Goal: Information Seeking & Learning: Learn about a topic

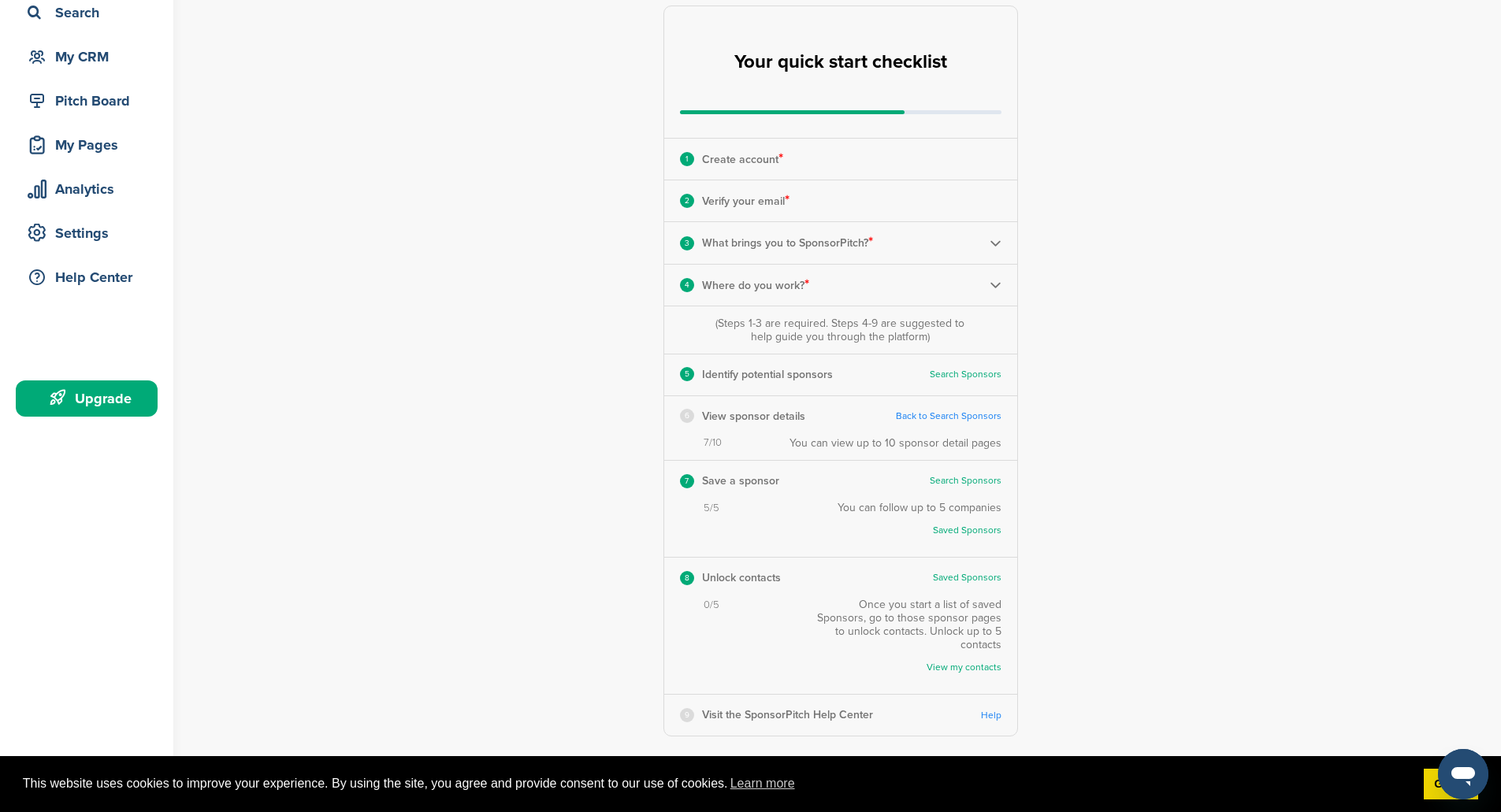
scroll to position [157, 0]
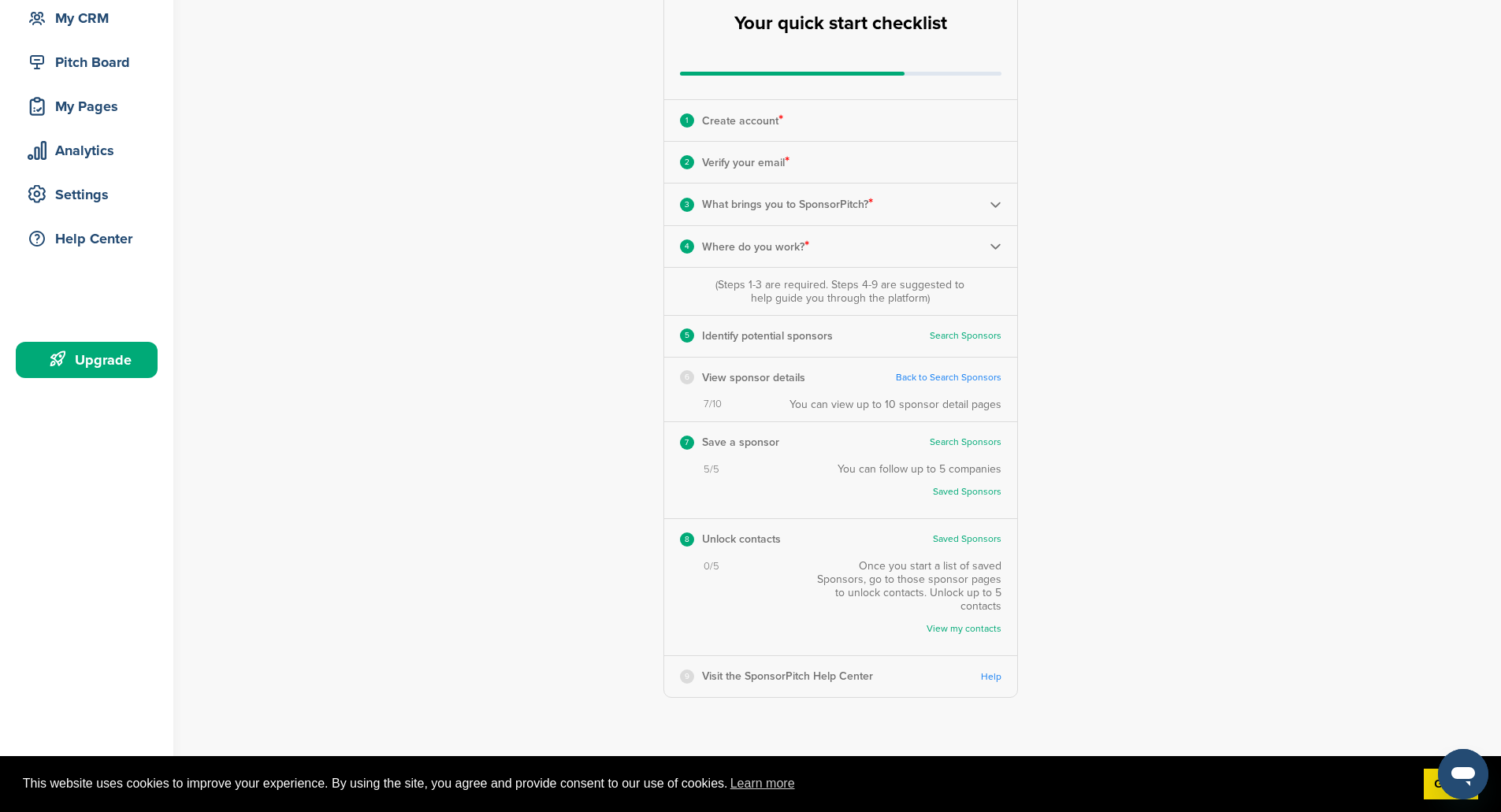
click at [980, 490] on link "Saved Sponsors" at bounding box center [927, 491] width 148 height 12
click at [969, 493] on link "Saved Sponsors" at bounding box center [927, 491] width 148 height 12
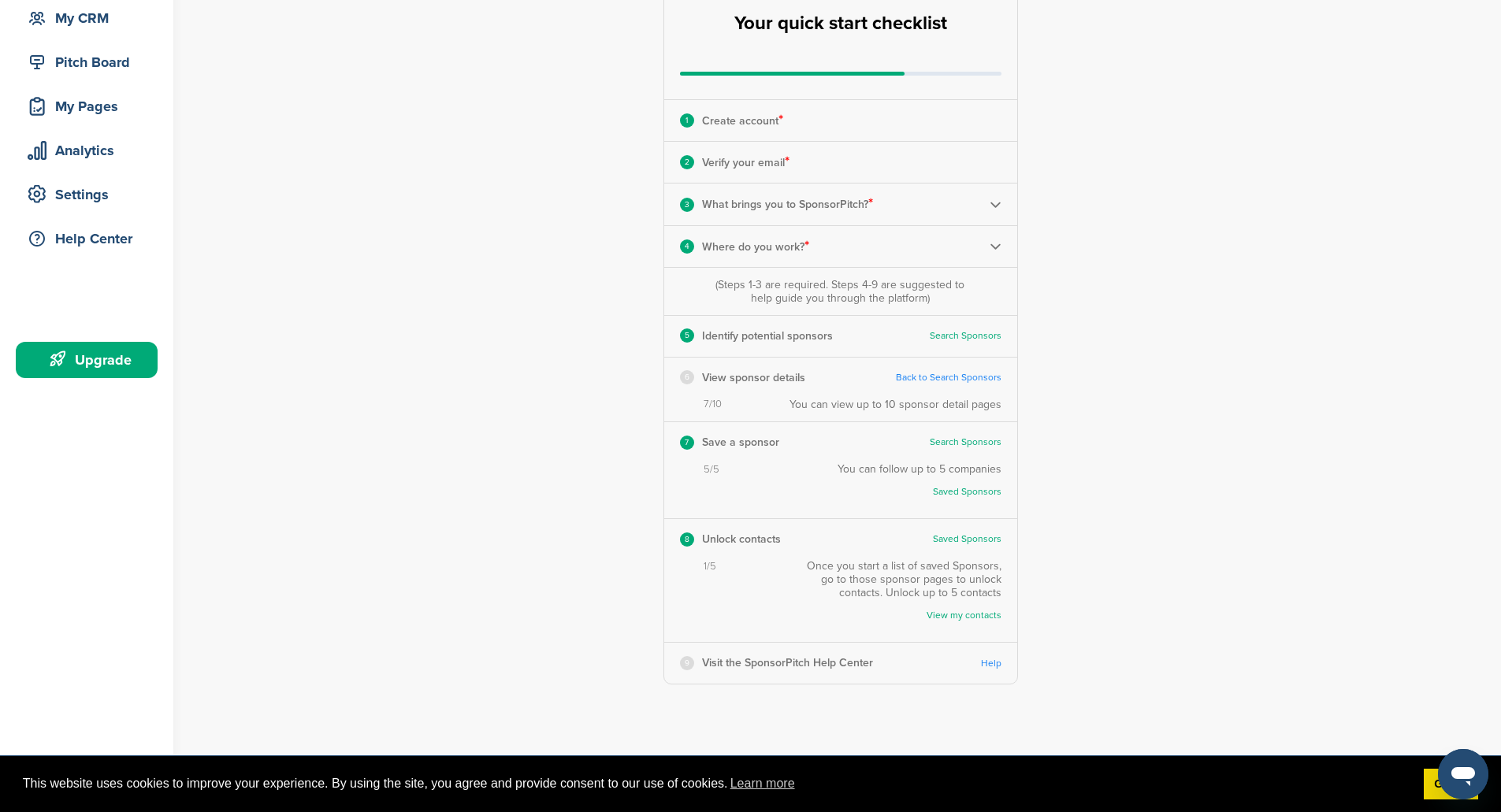
click at [945, 493] on link "Saved Sponsors" at bounding box center [927, 491] width 148 height 12
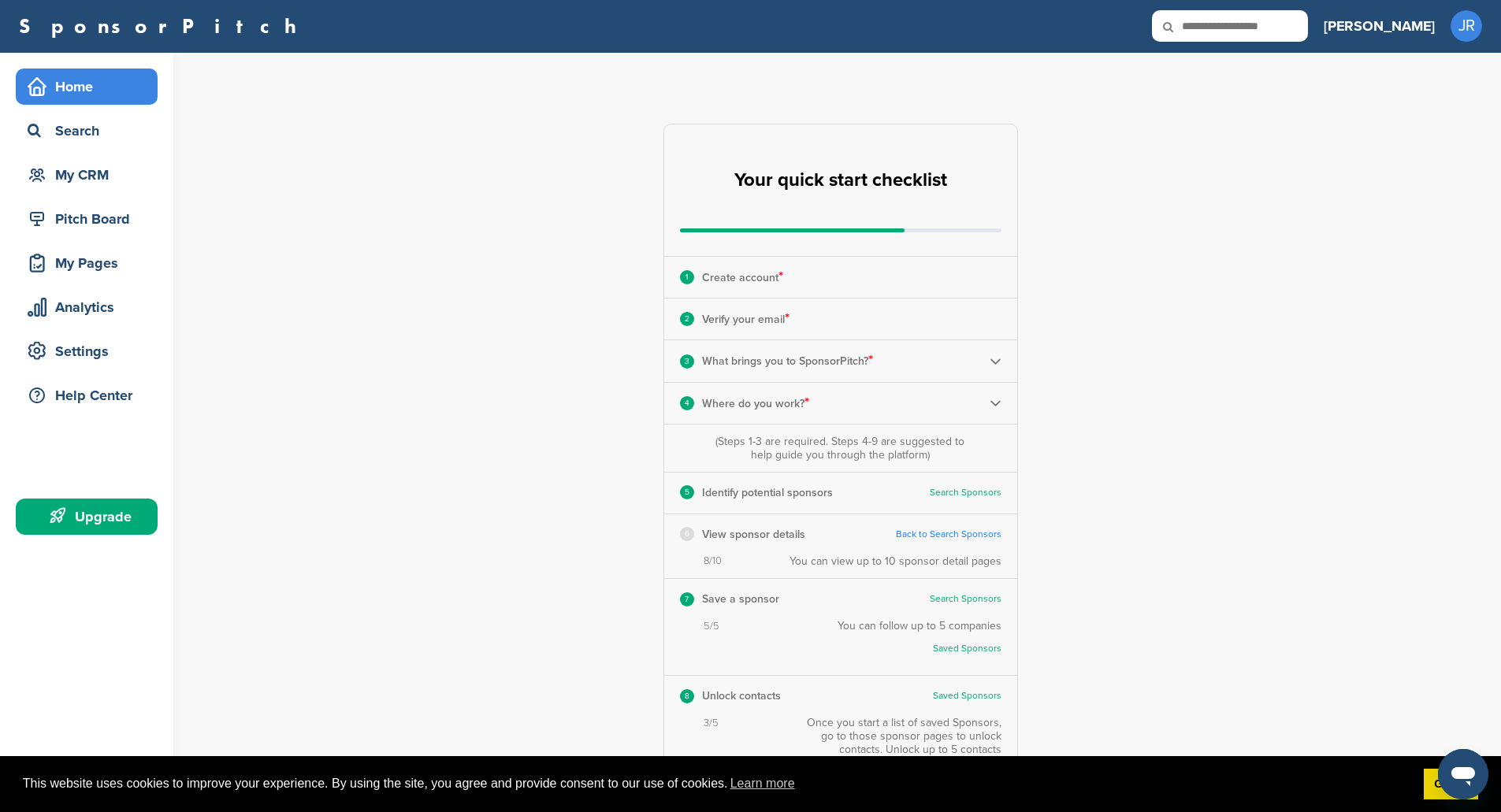
scroll to position [0, 0]
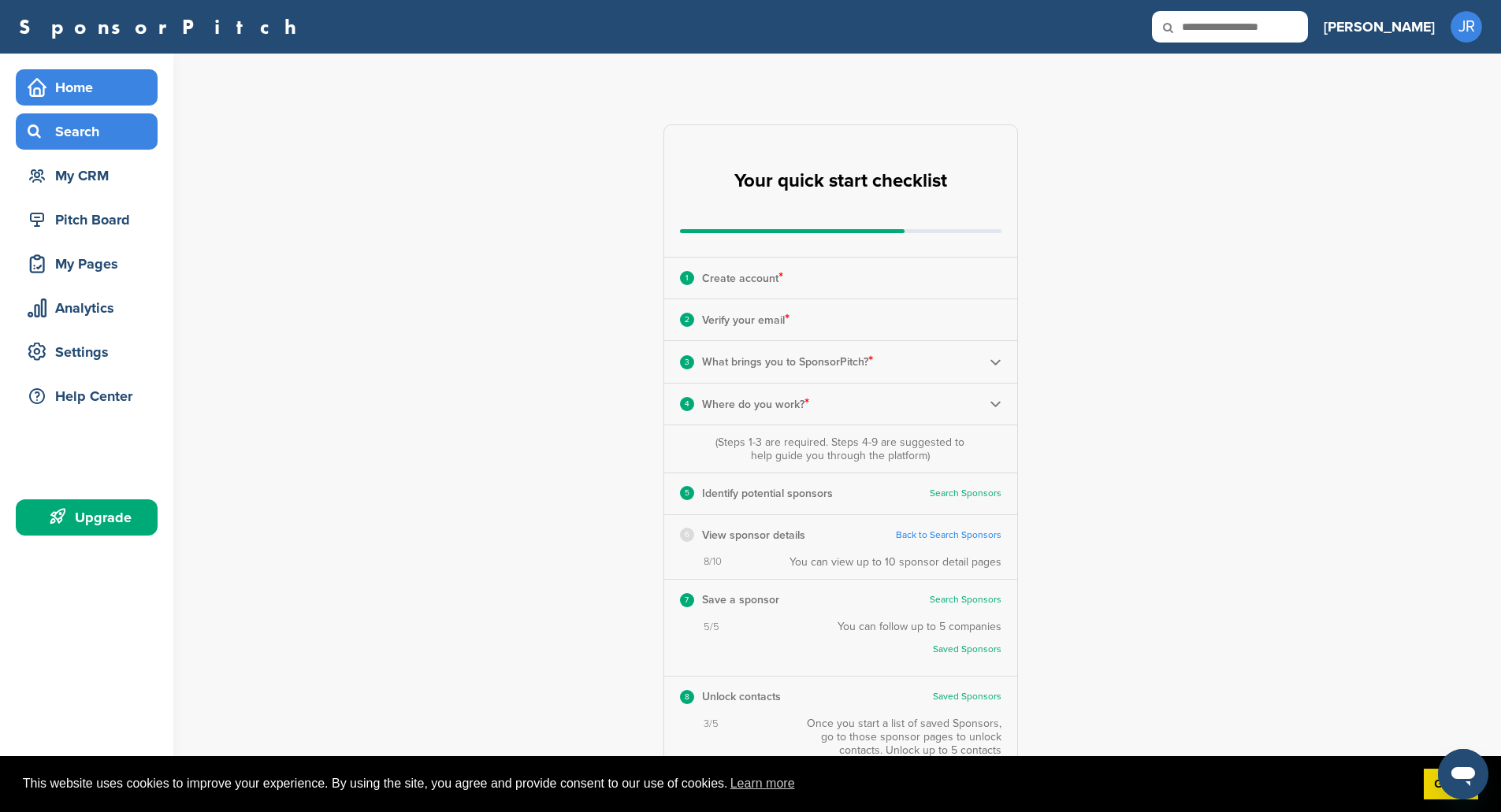
click at [77, 125] on div "Search" at bounding box center [90, 131] width 133 height 29
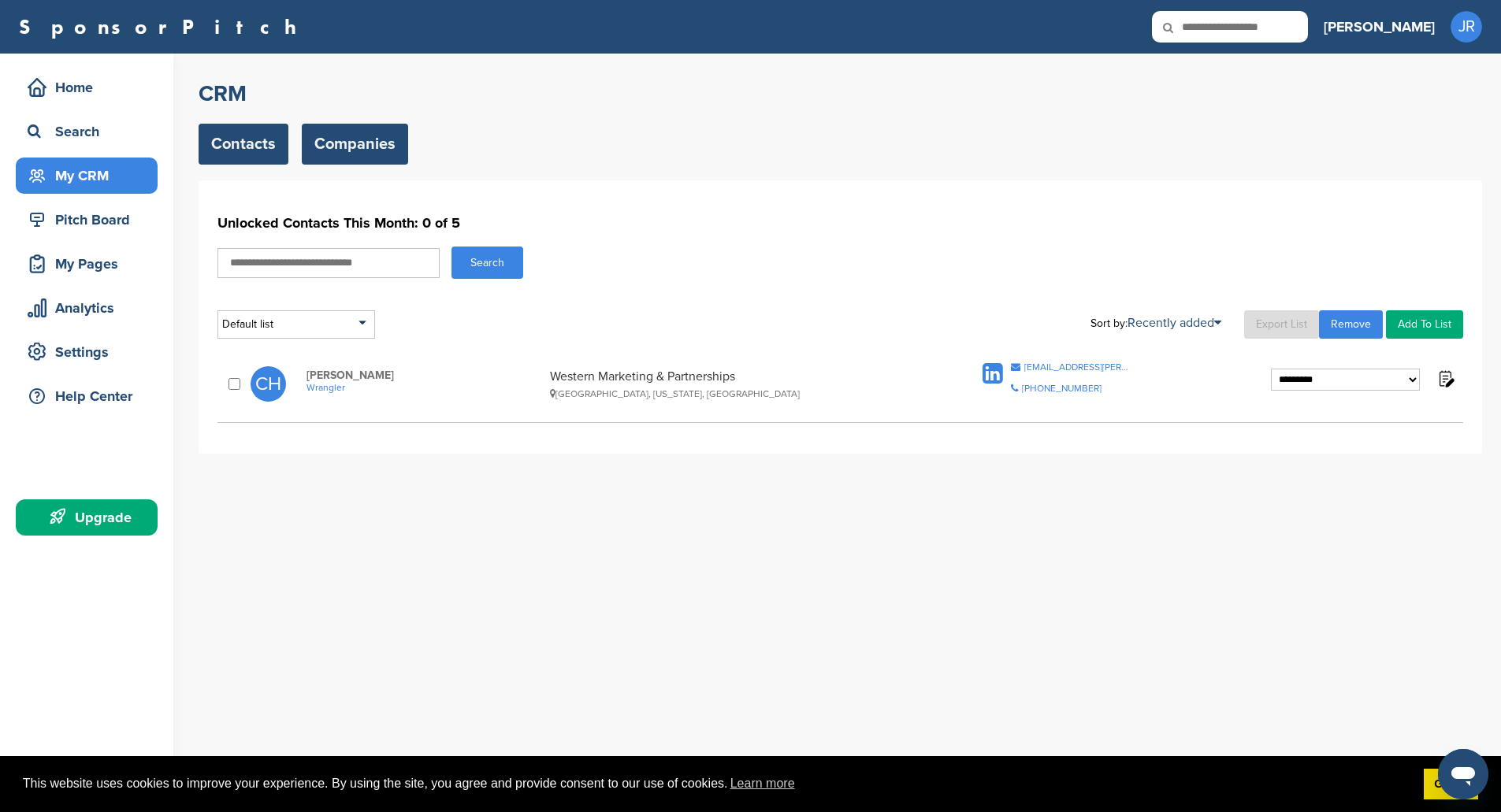
click at [354, 150] on link "Companies" at bounding box center [354, 144] width 107 height 41
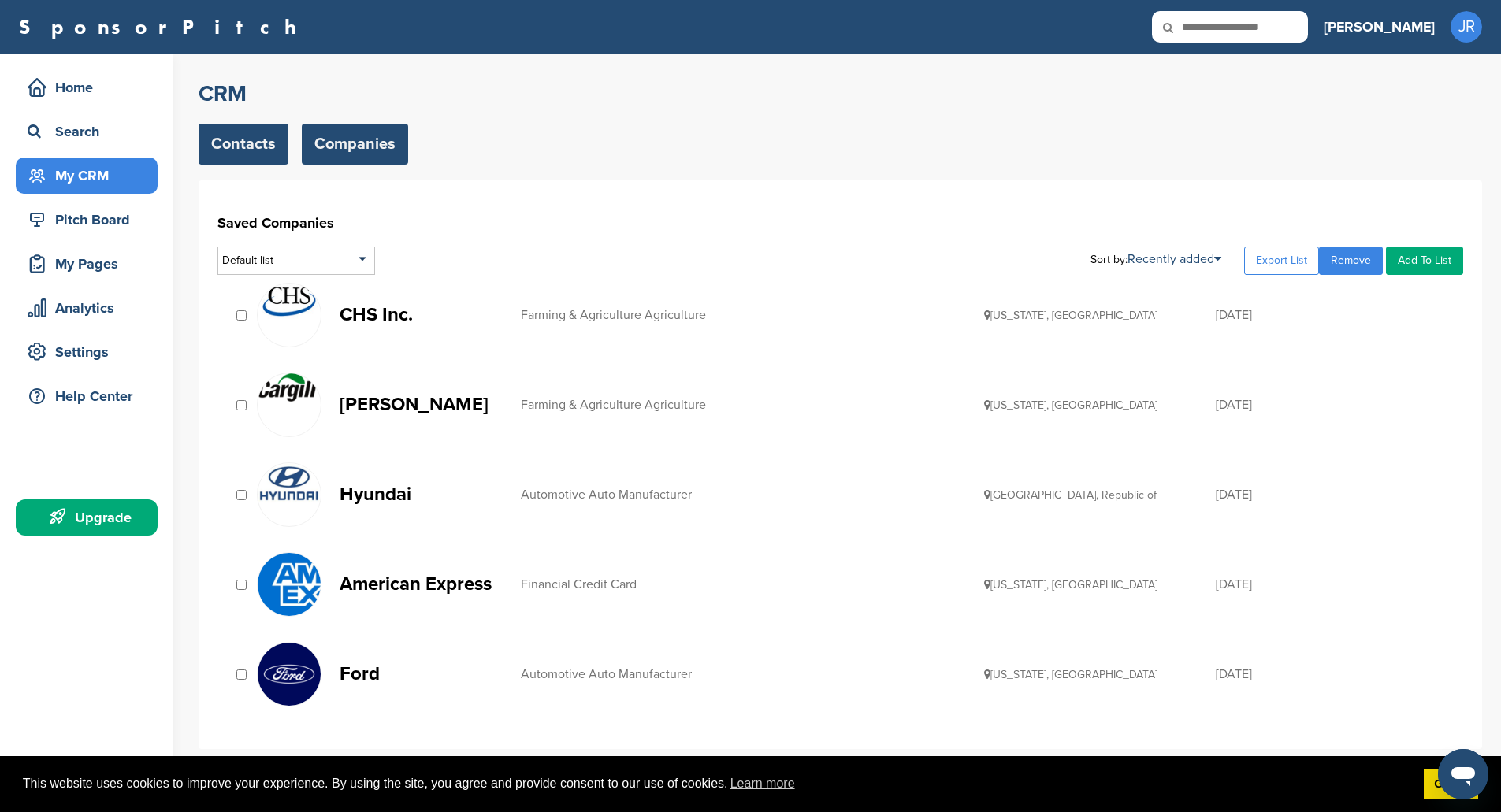
click at [225, 142] on link "Contacts" at bounding box center [244, 144] width 90 height 41
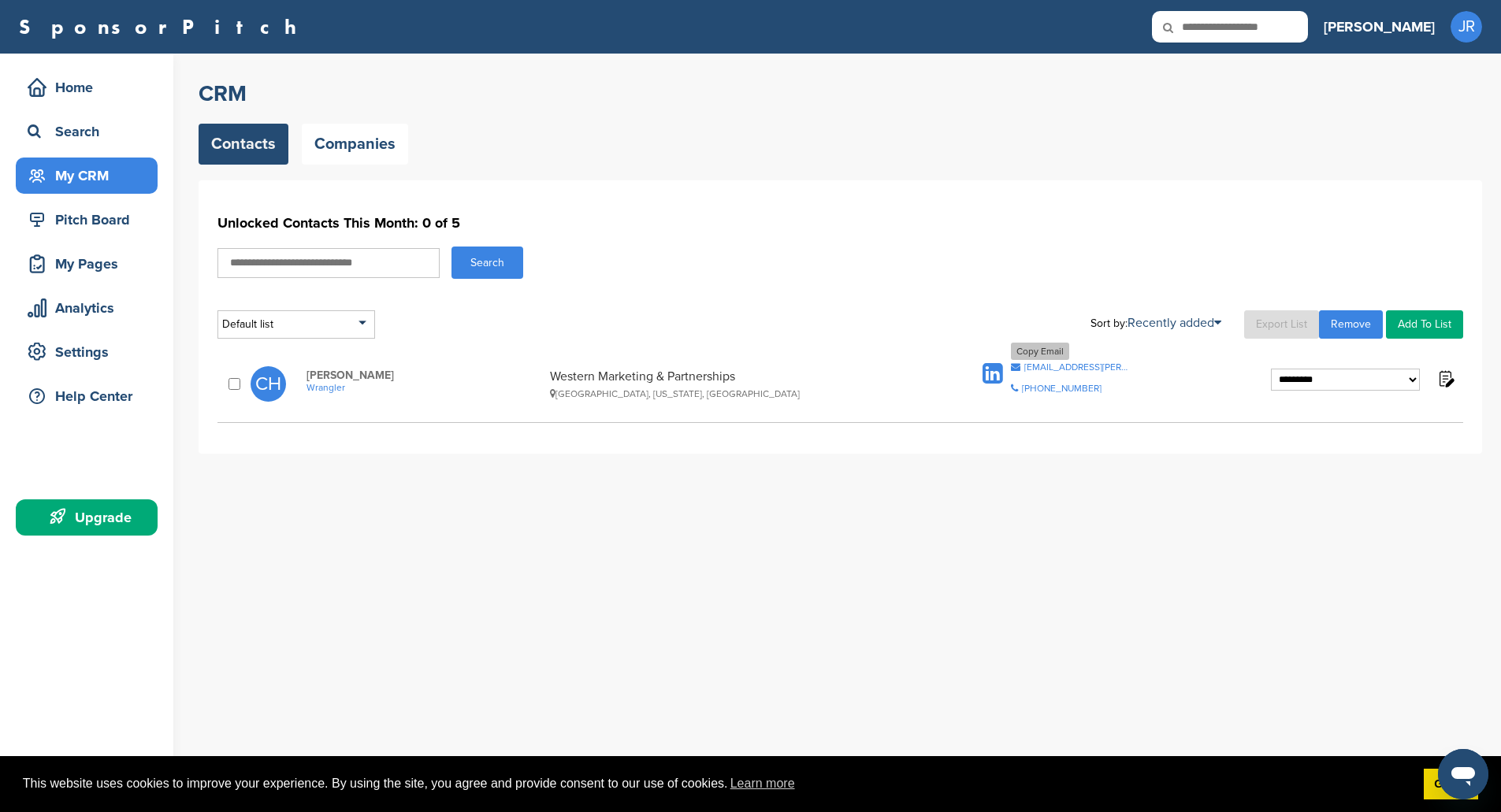
click at [1029, 352] on div "Copy Email" at bounding box center [1039, 351] width 59 height 17
drag, startPoint x: 719, startPoint y: 394, endPoint x: 545, endPoint y: 377, distance: 174.8
click at [545, 377] on div "[PERSON_NAME] Wrangler Western Marketing & Partnerships [GEOGRAPHIC_DATA], [US_…" at bounding box center [635, 384] width 689 height 31
copy div "Western Marketing & Partnerships [GEOGRAPHIC_DATA], [US_STATE], [GEOGRAPHIC_DAT…"
click at [696, 567] on div "**********" at bounding box center [850, 433] width 1302 height 758
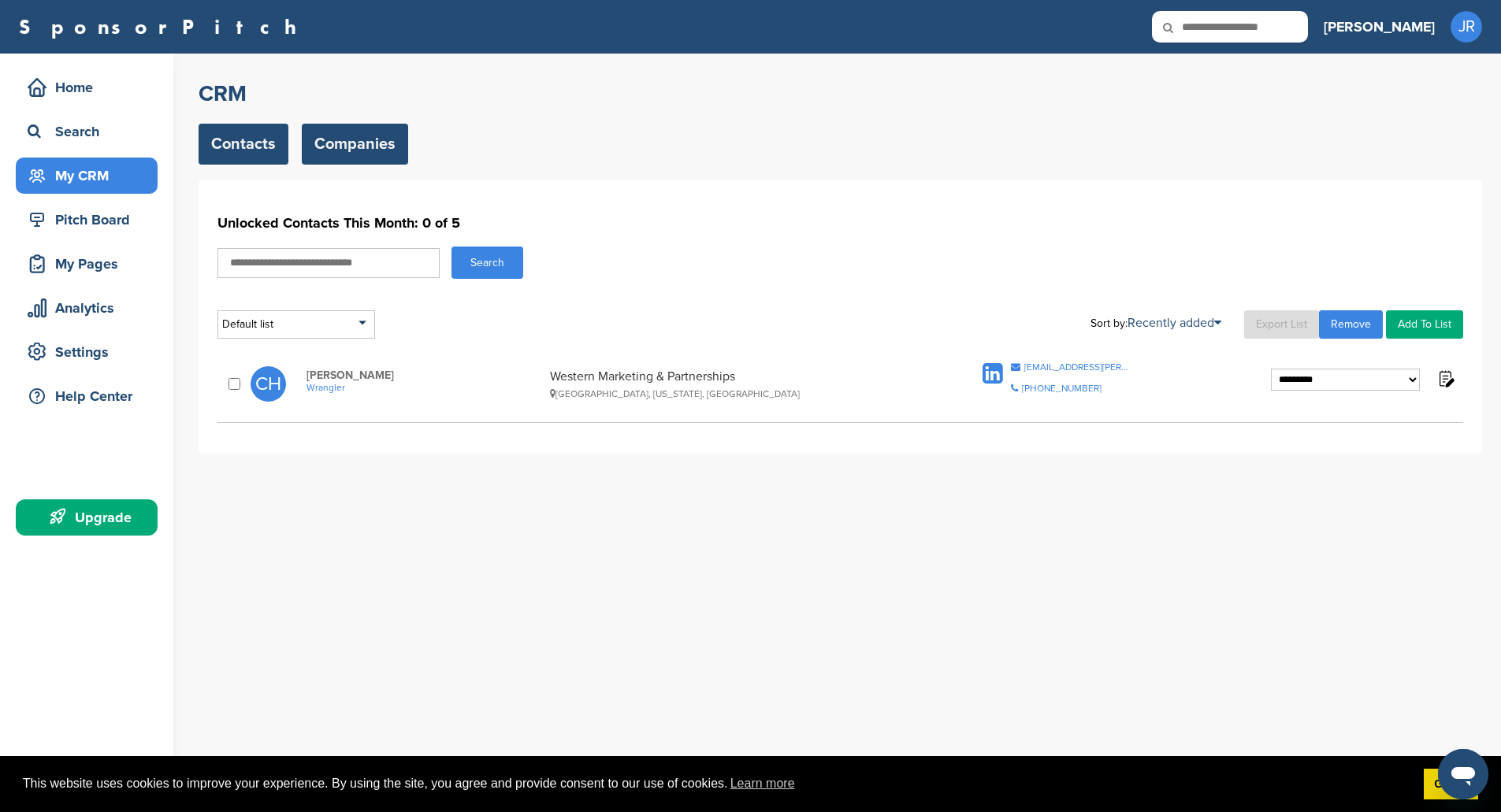
click at [352, 132] on link "Companies" at bounding box center [354, 144] width 107 height 41
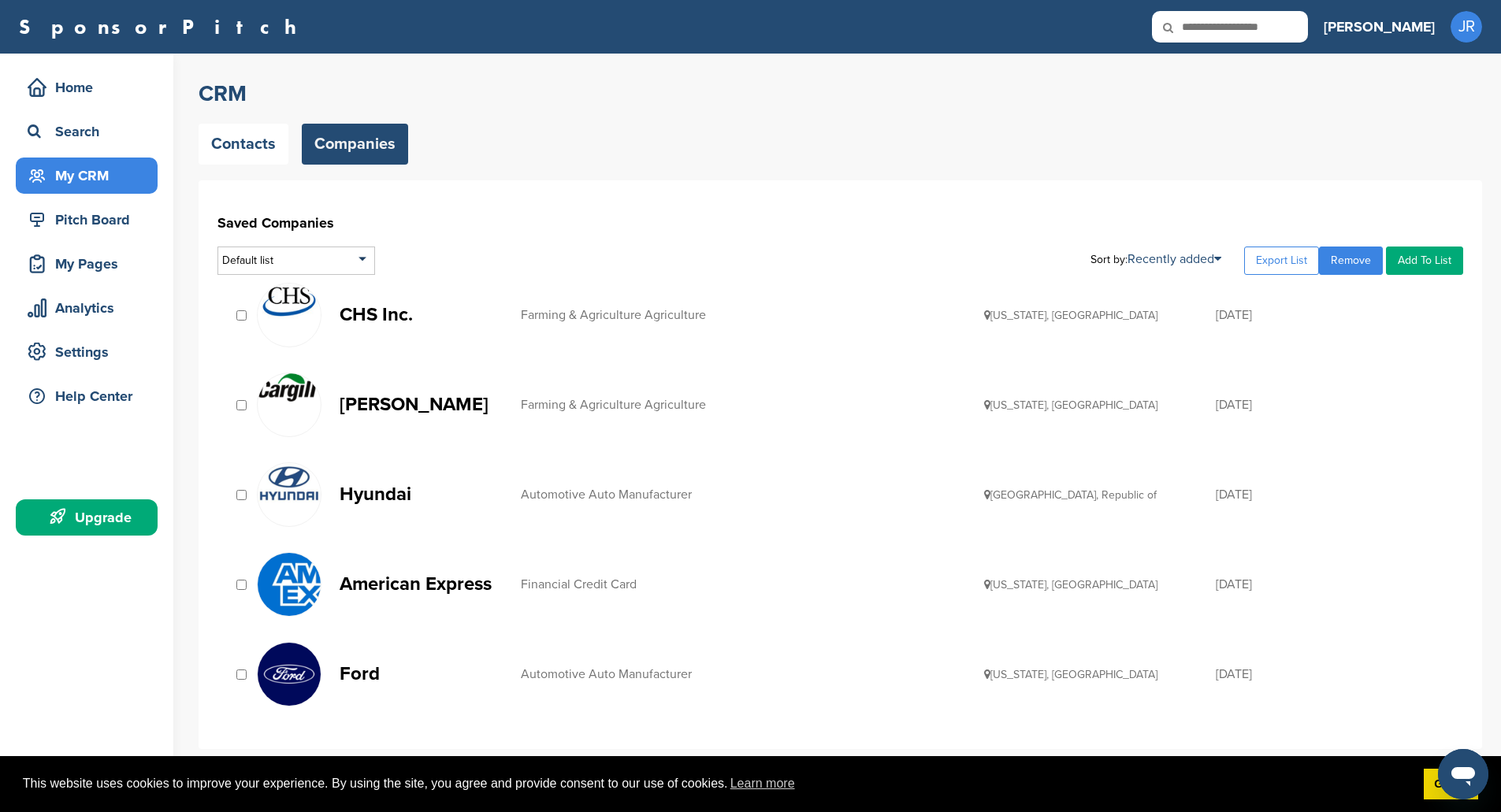
click at [294, 306] on img at bounding box center [289, 301] width 63 height 36
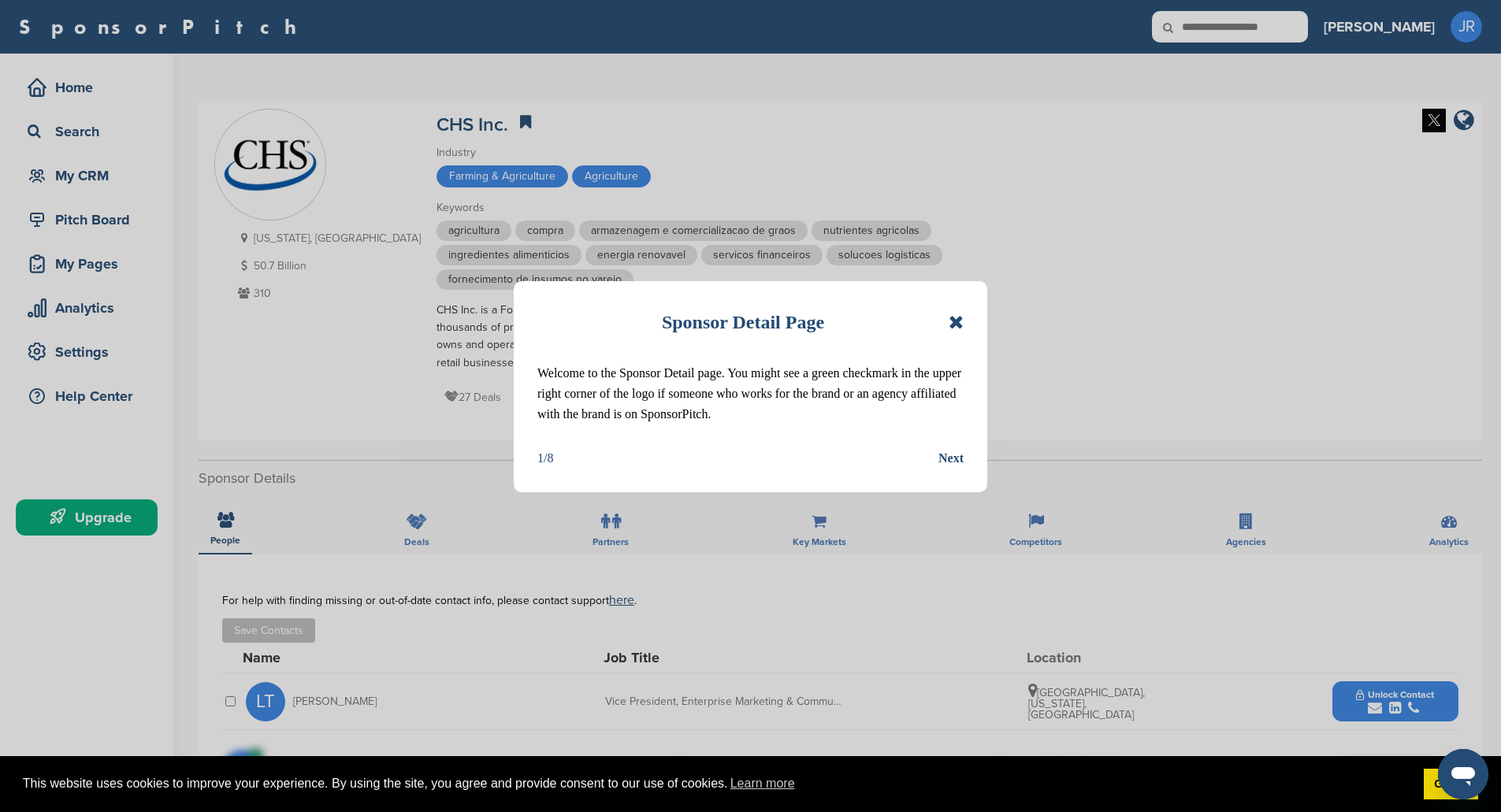
click at [950, 454] on div "Next" at bounding box center [951, 458] width 25 height 20
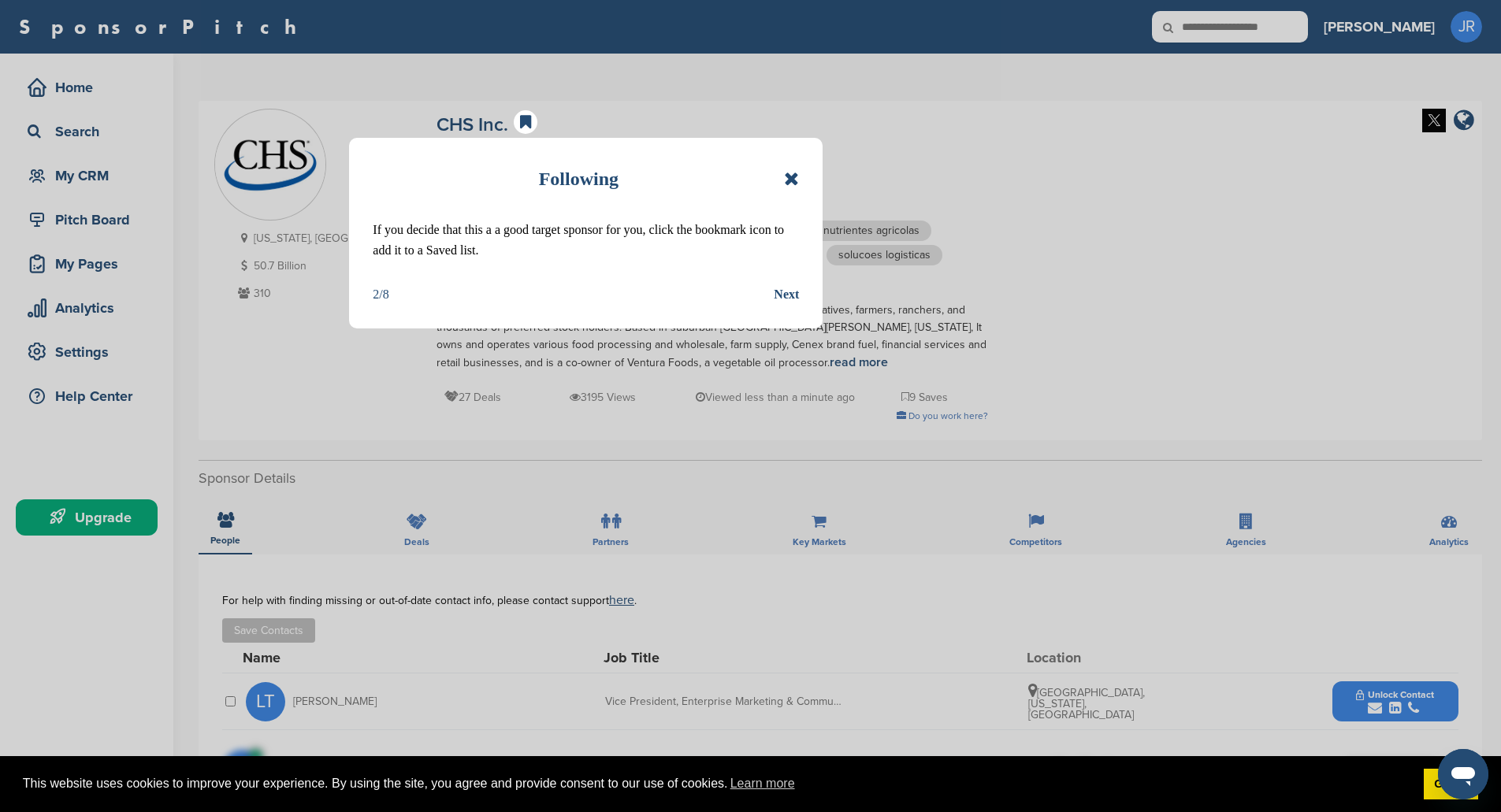
click at [784, 296] on div "Next" at bounding box center [787, 294] width 25 height 20
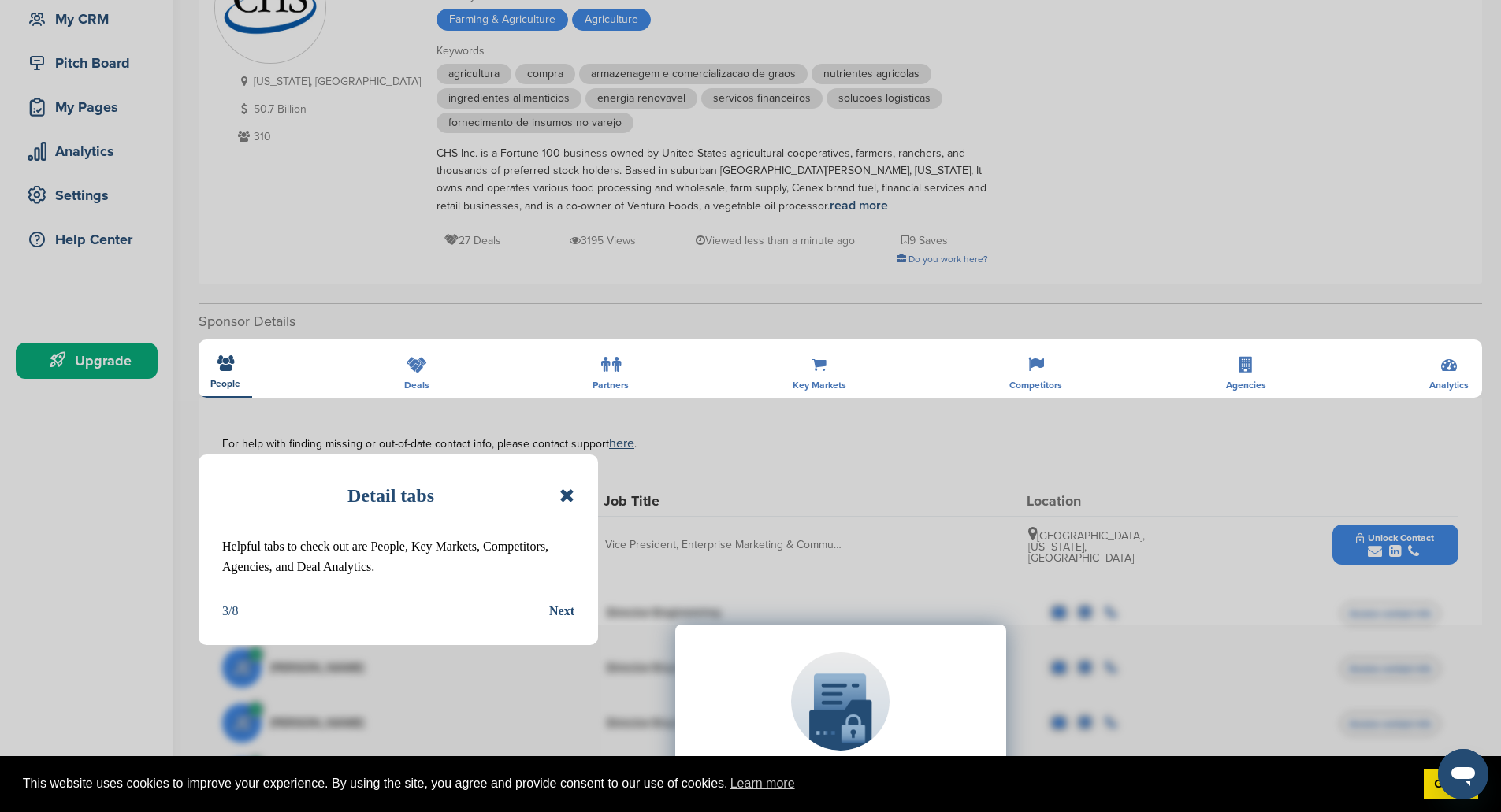
scroll to position [157, 0]
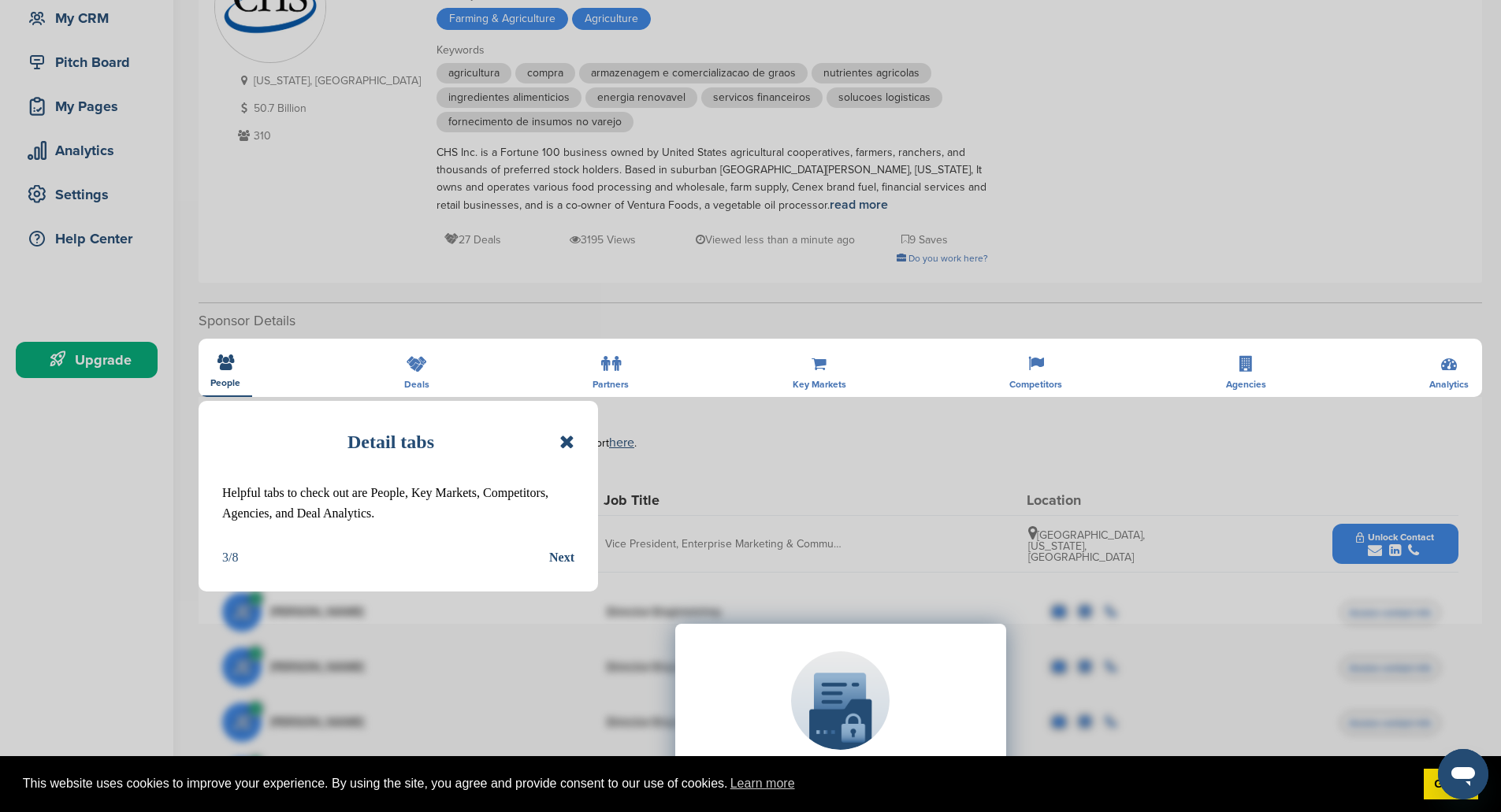
click at [559, 559] on div "Next" at bounding box center [562, 557] width 25 height 20
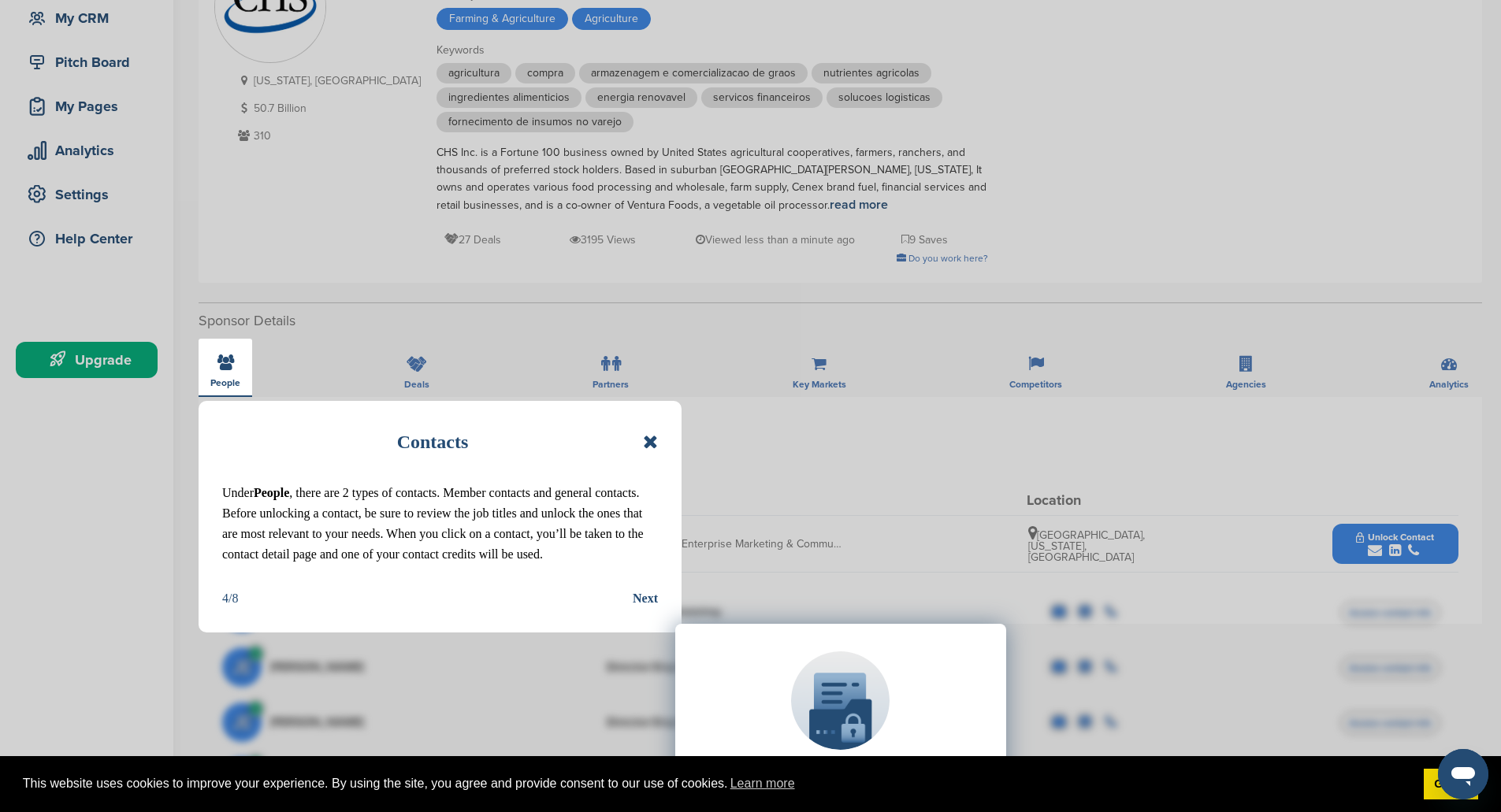
click at [641, 626] on div "Upgrade on SponsorPitch to: Filter 10,000+ Active Sponsors Unlock Unique Sponso…" at bounding box center [839, 781] width 1236 height 394
click at [638, 619] on div "Upgrade on SponsorPitch to: Filter 10,000+ Active Sponsors Unlock Unique Sponso…" at bounding box center [839, 781] width 1236 height 394
click at [653, 614] on div "Upgrade on SponsorPitch to: Filter 10,000+ Active Sponsors Unlock Unique Sponso…" at bounding box center [839, 781] width 1236 height 394
click at [655, 619] on div "Upgrade on SponsorPitch to: Filter 10,000+ Active Sponsors Unlock Unique Sponso…" at bounding box center [839, 781] width 1236 height 394
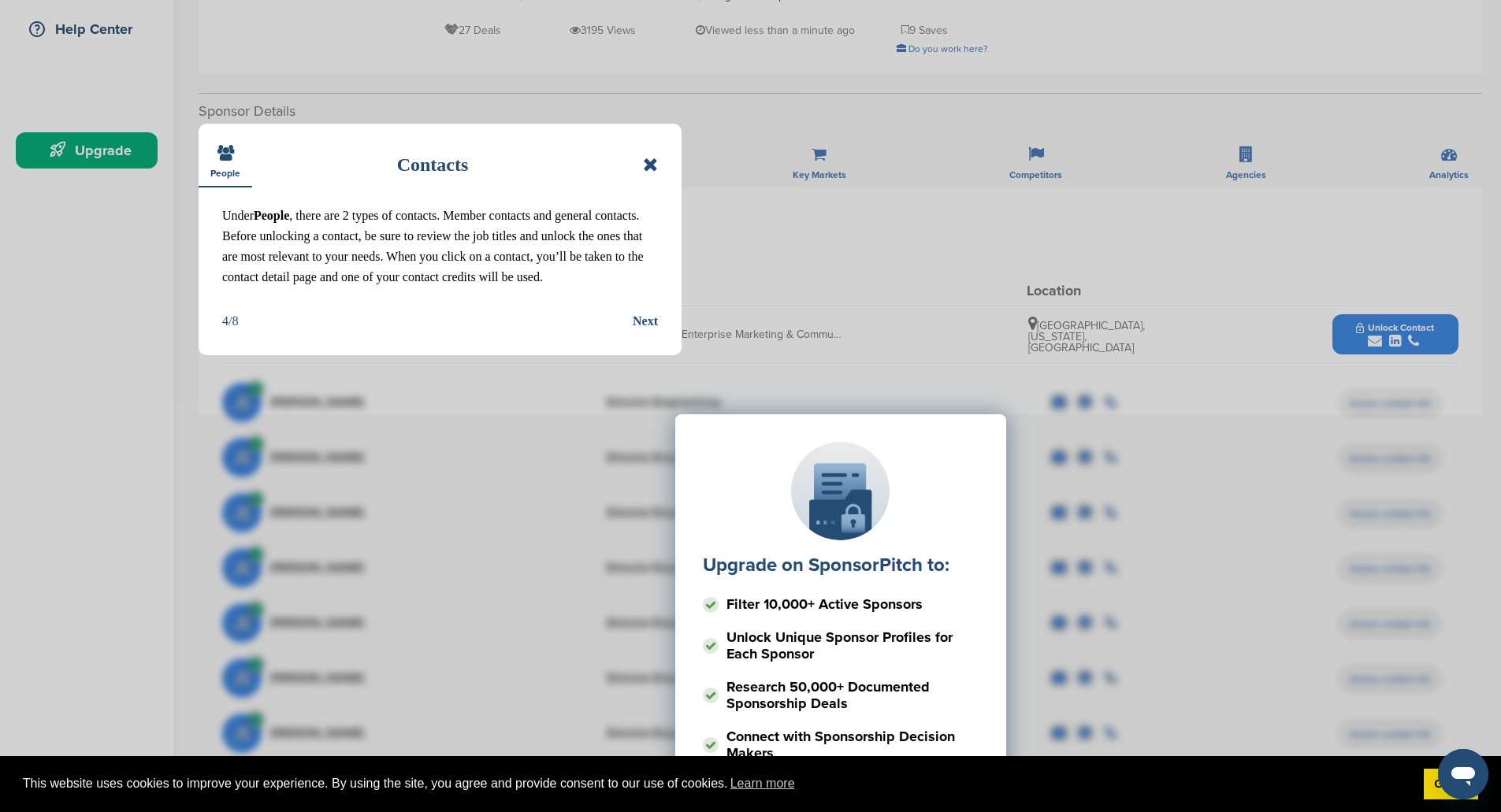
scroll to position [315, 0]
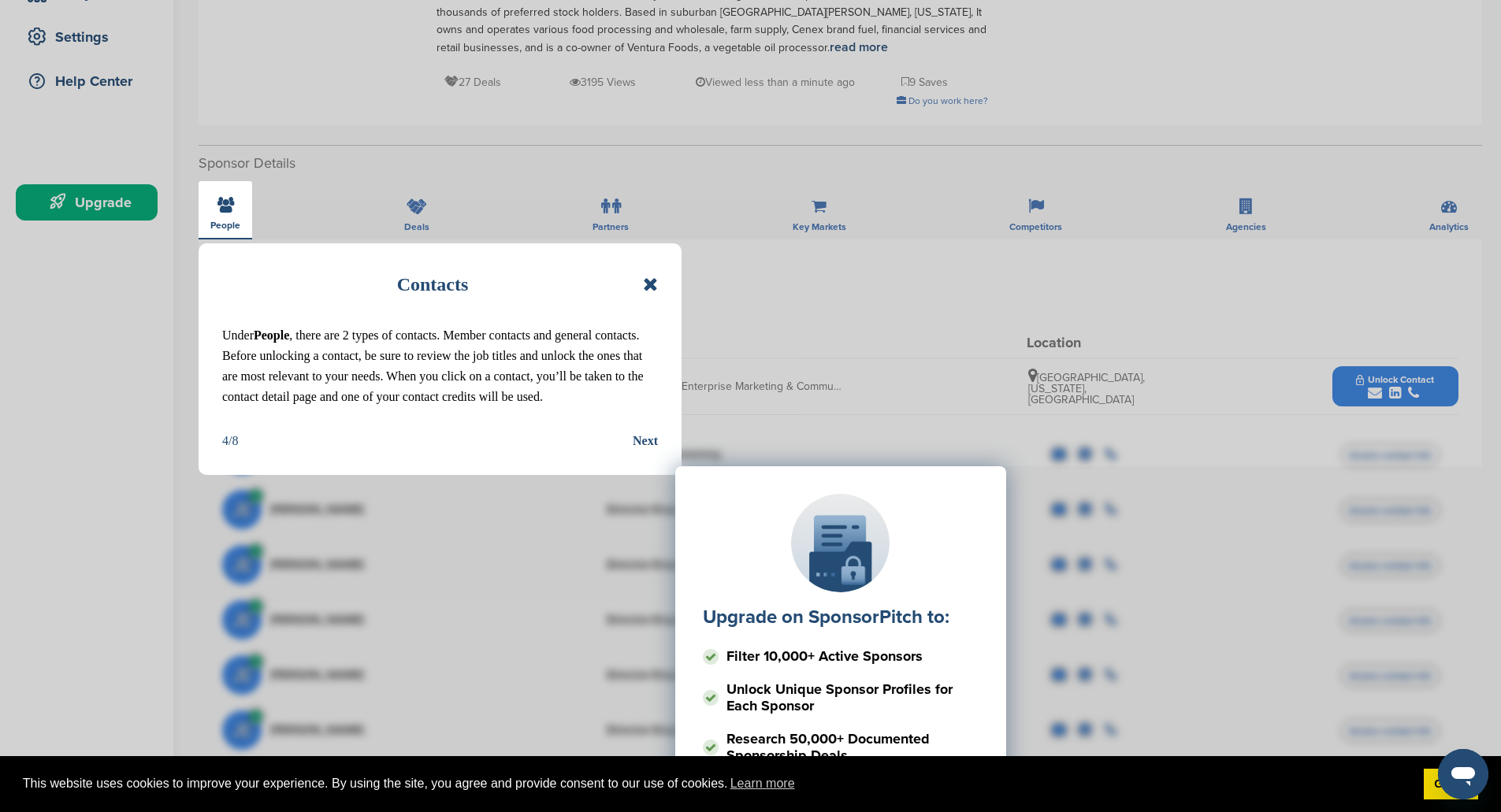
click at [641, 464] on div "Upgrade on SponsorPitch to: Filter 10,000+ Active Sponsors Unlock Unique Sponso…" at bounding box center [839, 624] width 1236 height 394
drag, startPoint x: 636, startPoint y: 456, endPoint x: 636, endPoint y: 397, distance: 59.0
click at [635, 456] on div "Upgrade on SponsorPitch to: Filter 10,000+ Active Sponsors Unlock Unique Sponso…" at bounding box center [839, 624] width 1236 height 394
click at [653, 303] on div "Contacts Under People , there are 2 types of contacts. Member contacts and gene…" at bounding box center [440, 358] width 483 height 231
click at [408, 381] on p "Under People , there are 2 types of contacts. Member contacts and general conta…" at bounding box center [440, 366] width 436 height 82
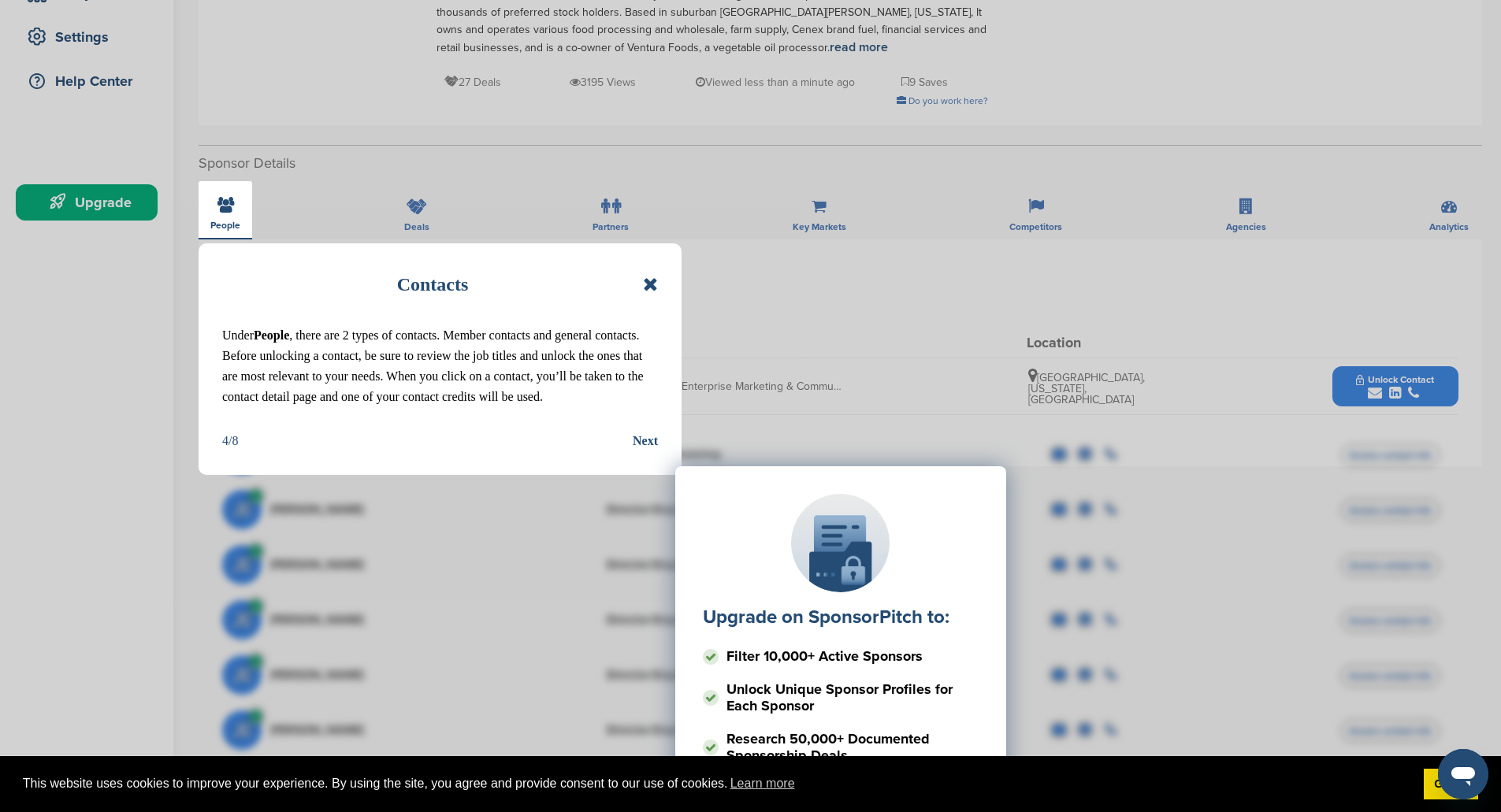
click at [228, 442] on div "Upgrade on SponsorPitch to: Filter 10,000+ Active Sponsors Unlock Unique Sponso…" at bounding box center [839, 624] width 1236 height 394
click at [651, 287] on icon at bounding box center [650, 284] width 15 height 19
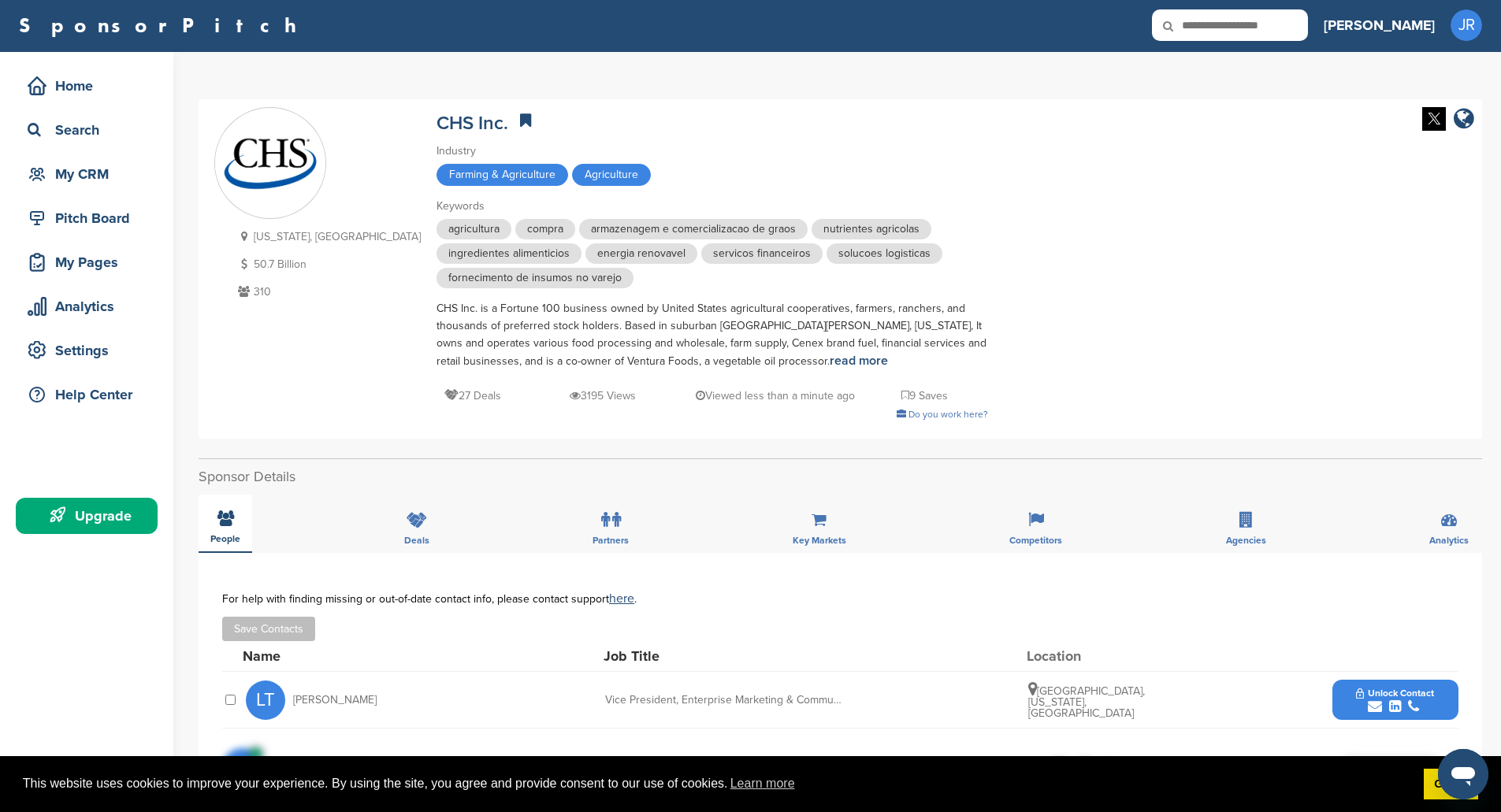
scroll to position [0, 0]
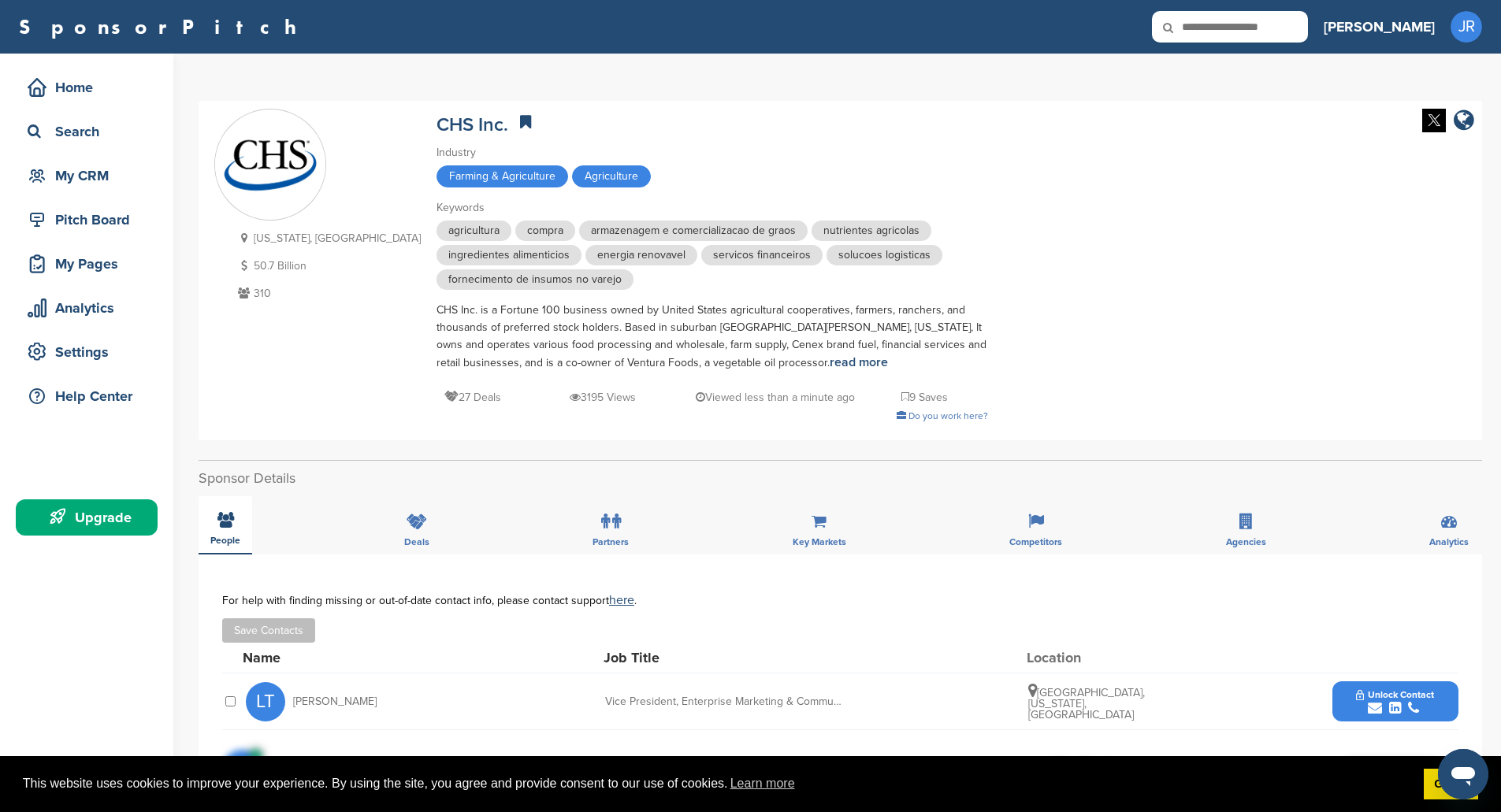
click at [1376, 707] on icon "submit" at bounding box center [1374, 707] width 14 height 14
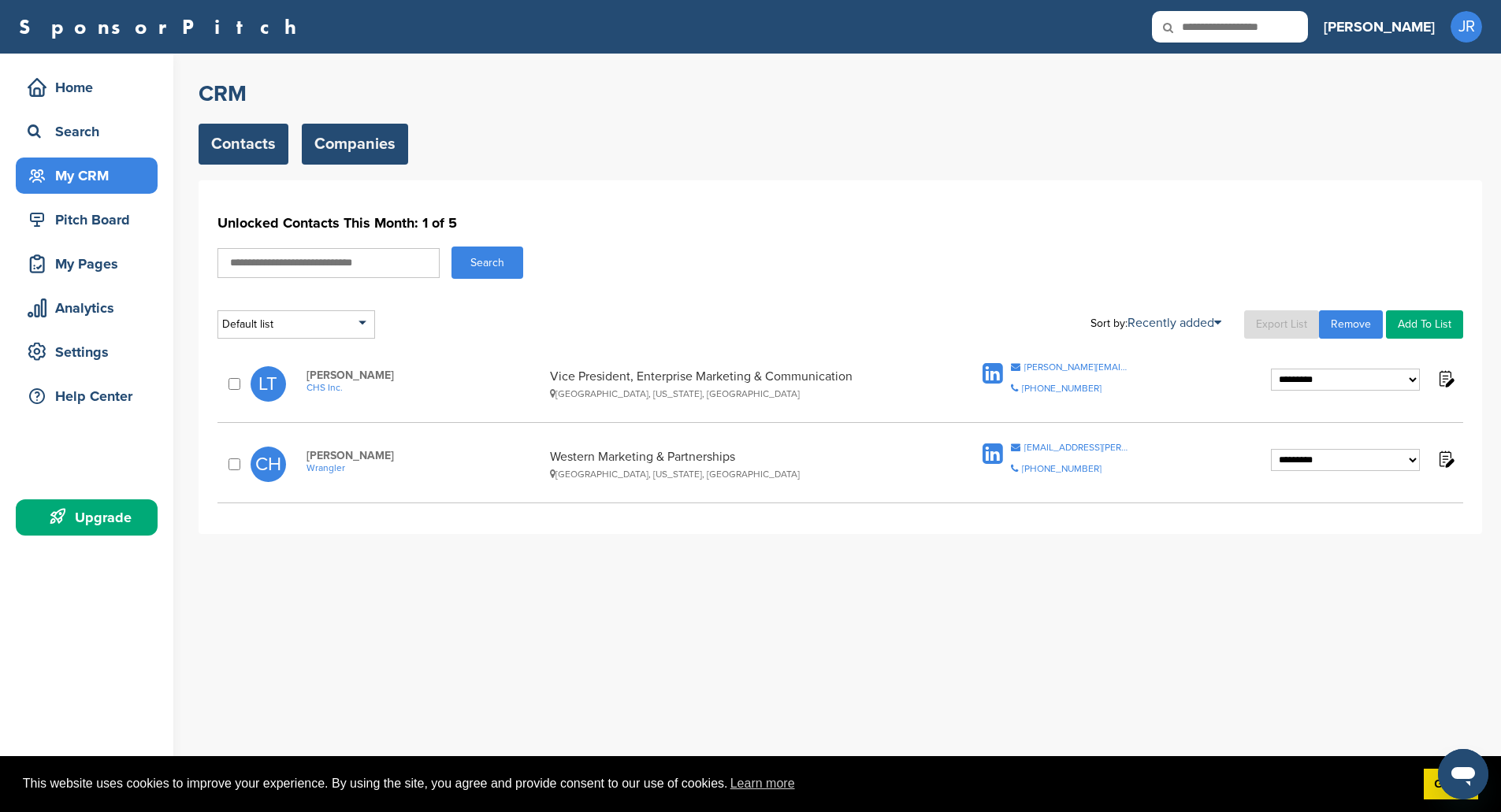
click at [346, 148] on link "Companies" at bounding box center [354, 144] width 107 height 41
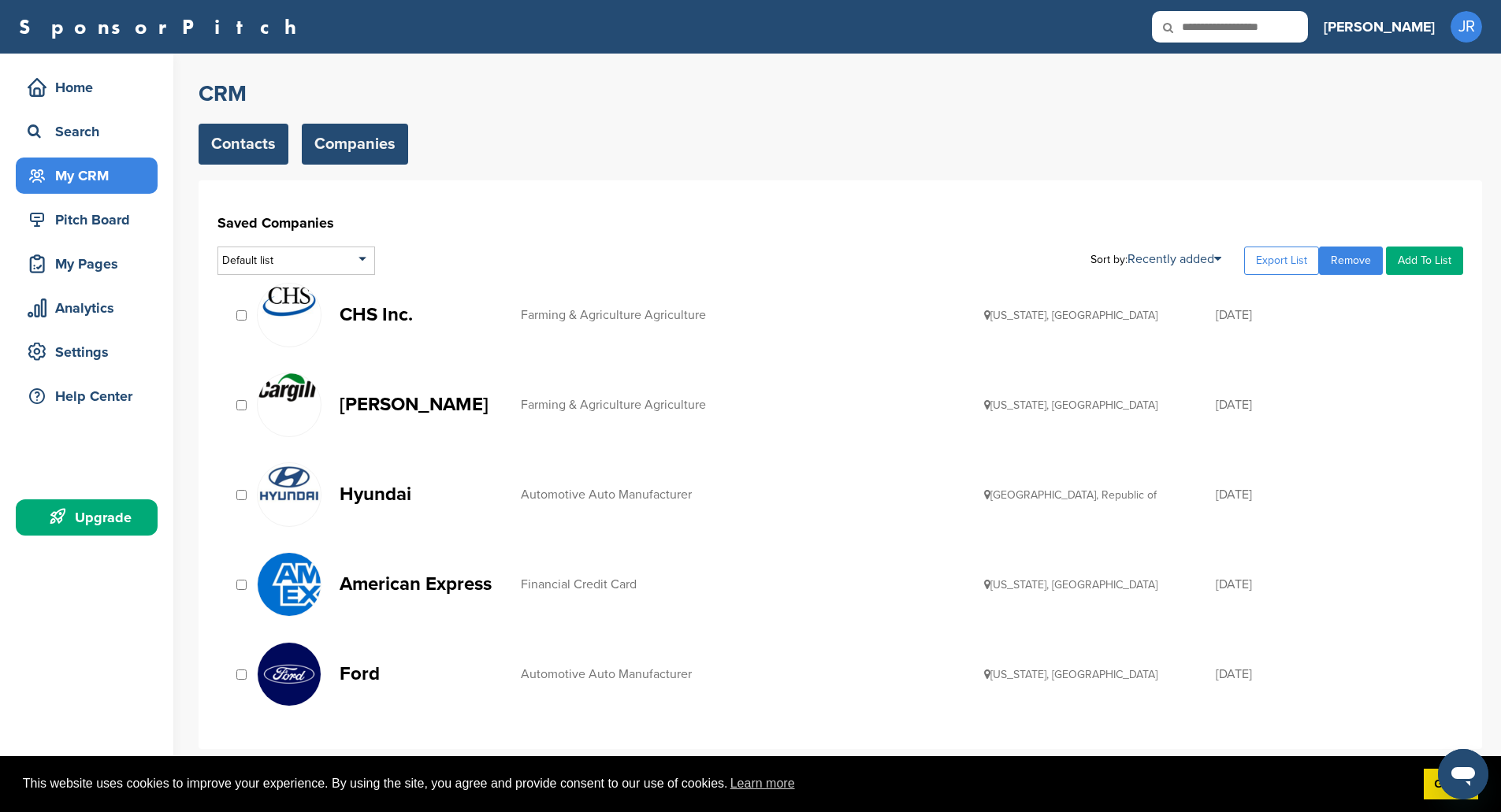
click at [272, 138] on link "Contacts" at bounding box center [244, 144] width 90 height 41
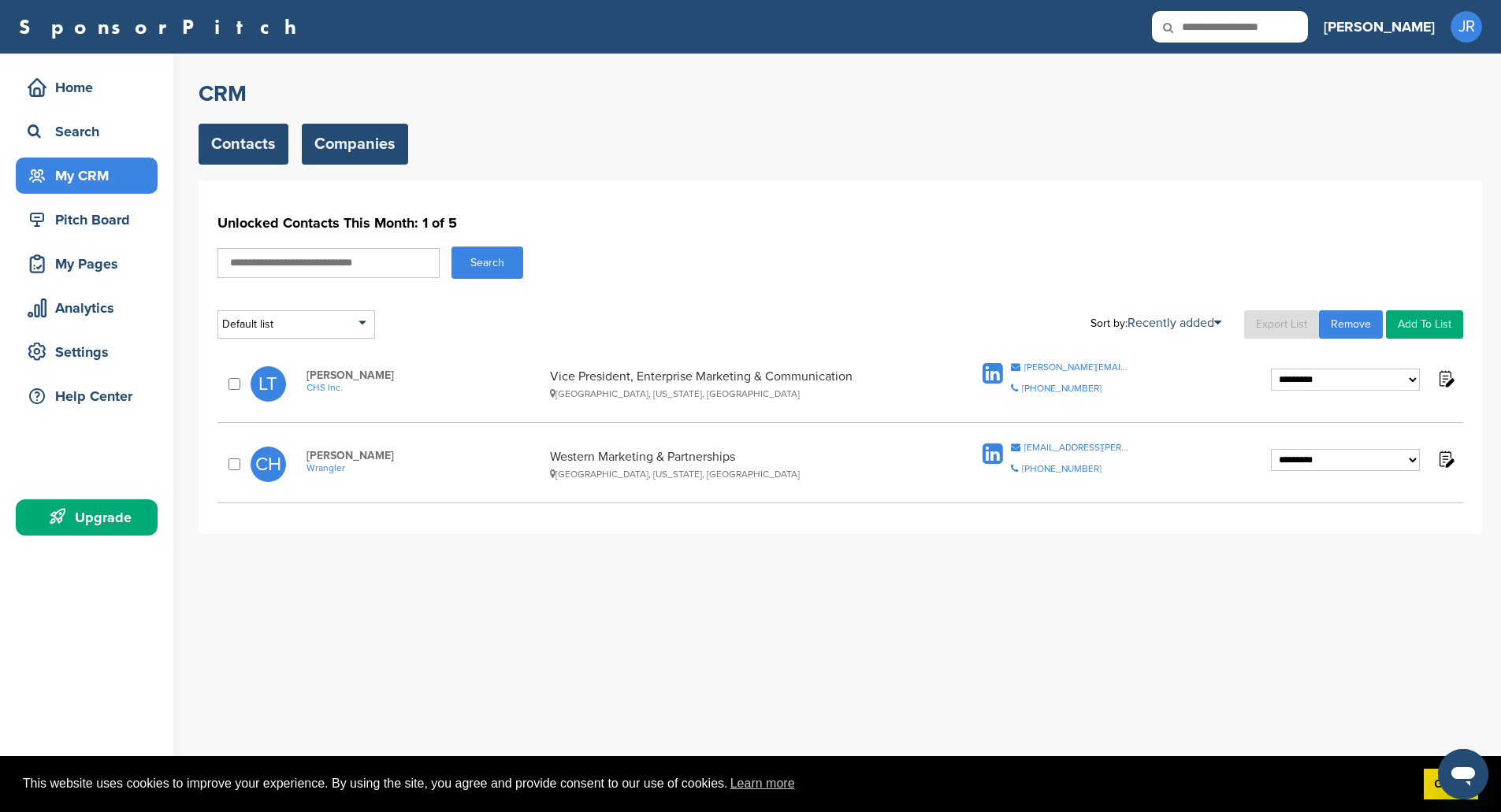
click at [337, 148] on link "Companies" at bounding box center [354, 144] width 107 height 41
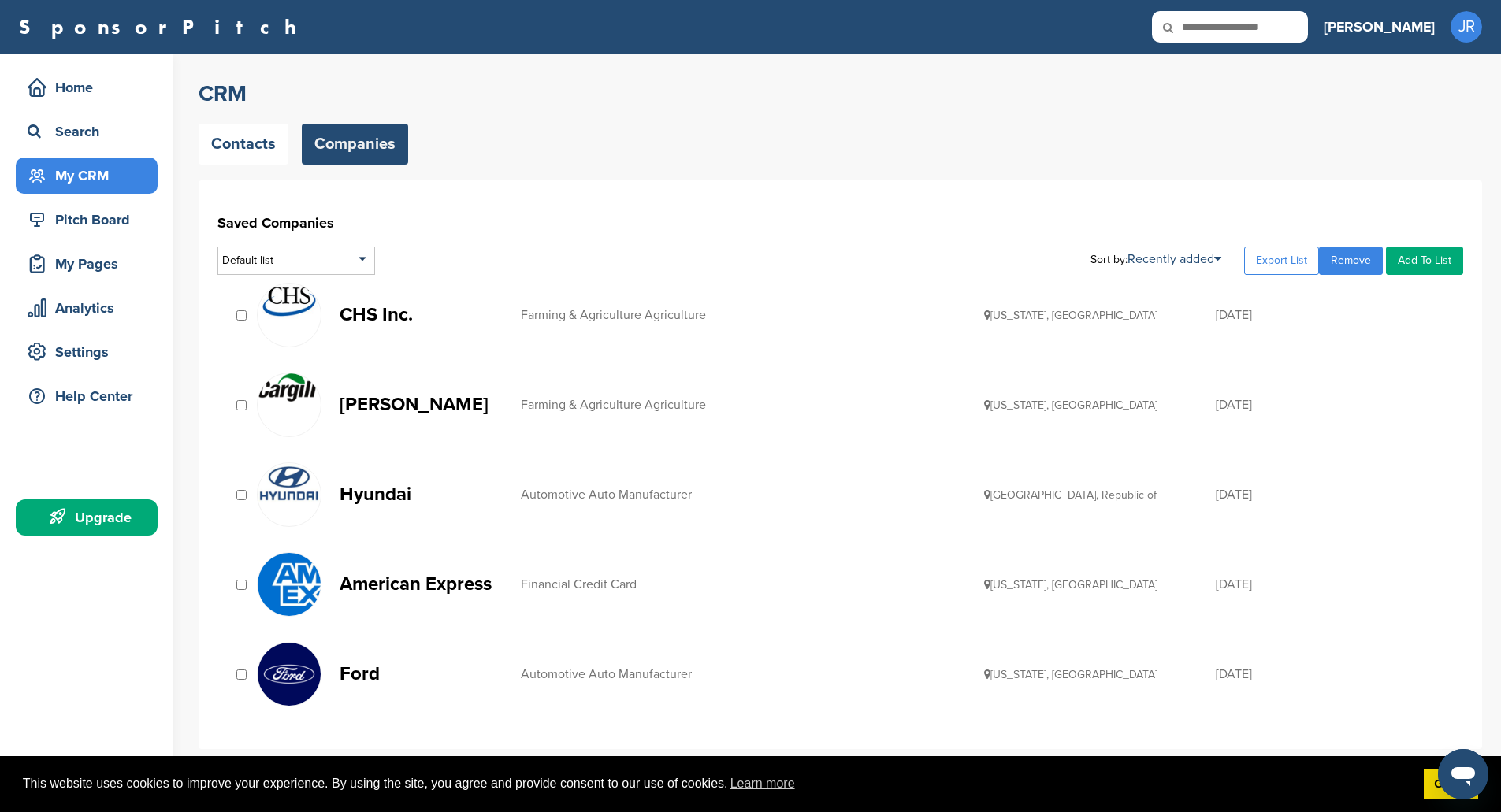
click at [357, 405] on p "[PERSON_NAME]" at bounding box center [423, 404] width 165 height 20
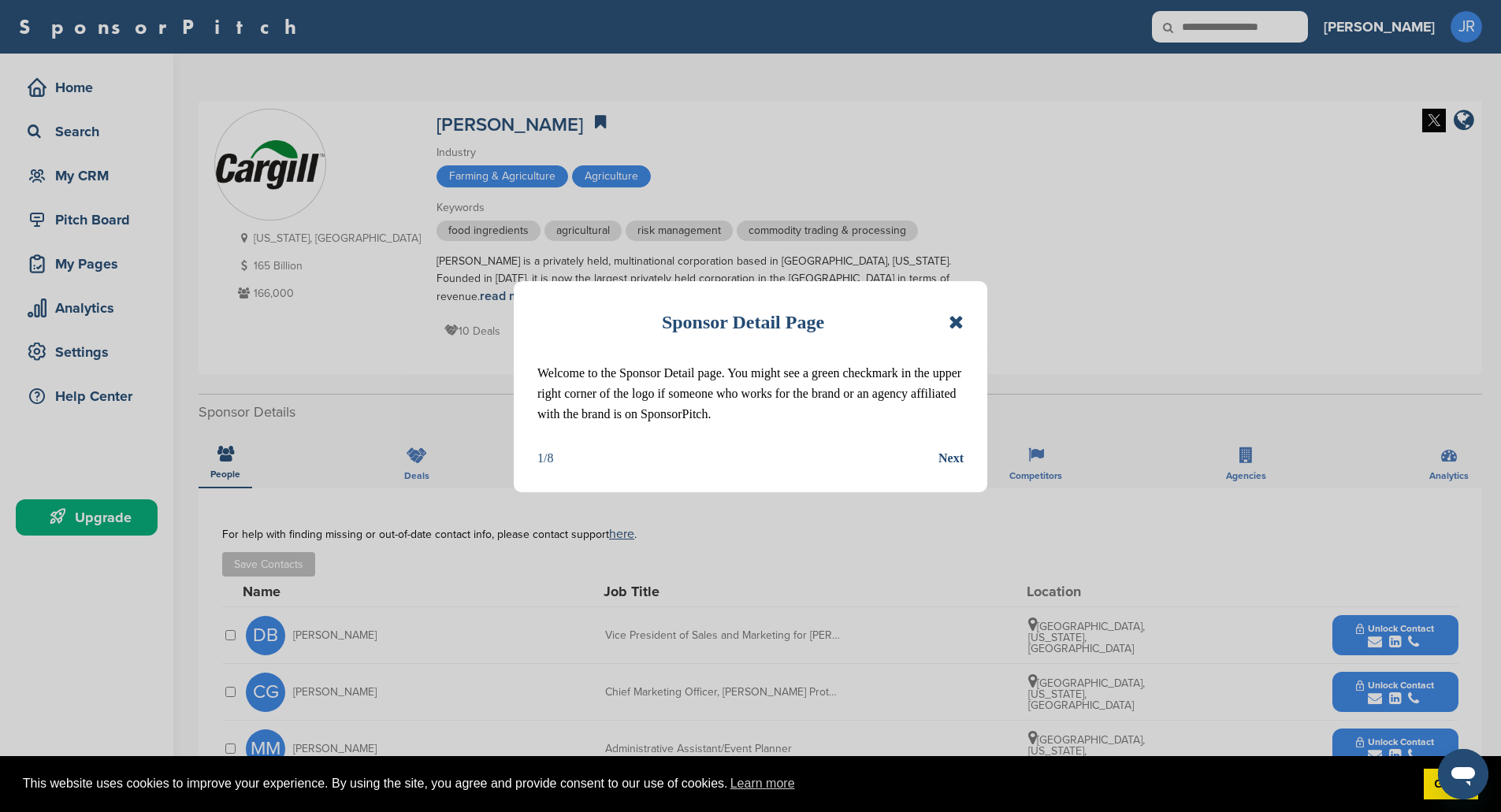
click at [956, 322] on icon at bounding box center [956, 322] width 15 height 19
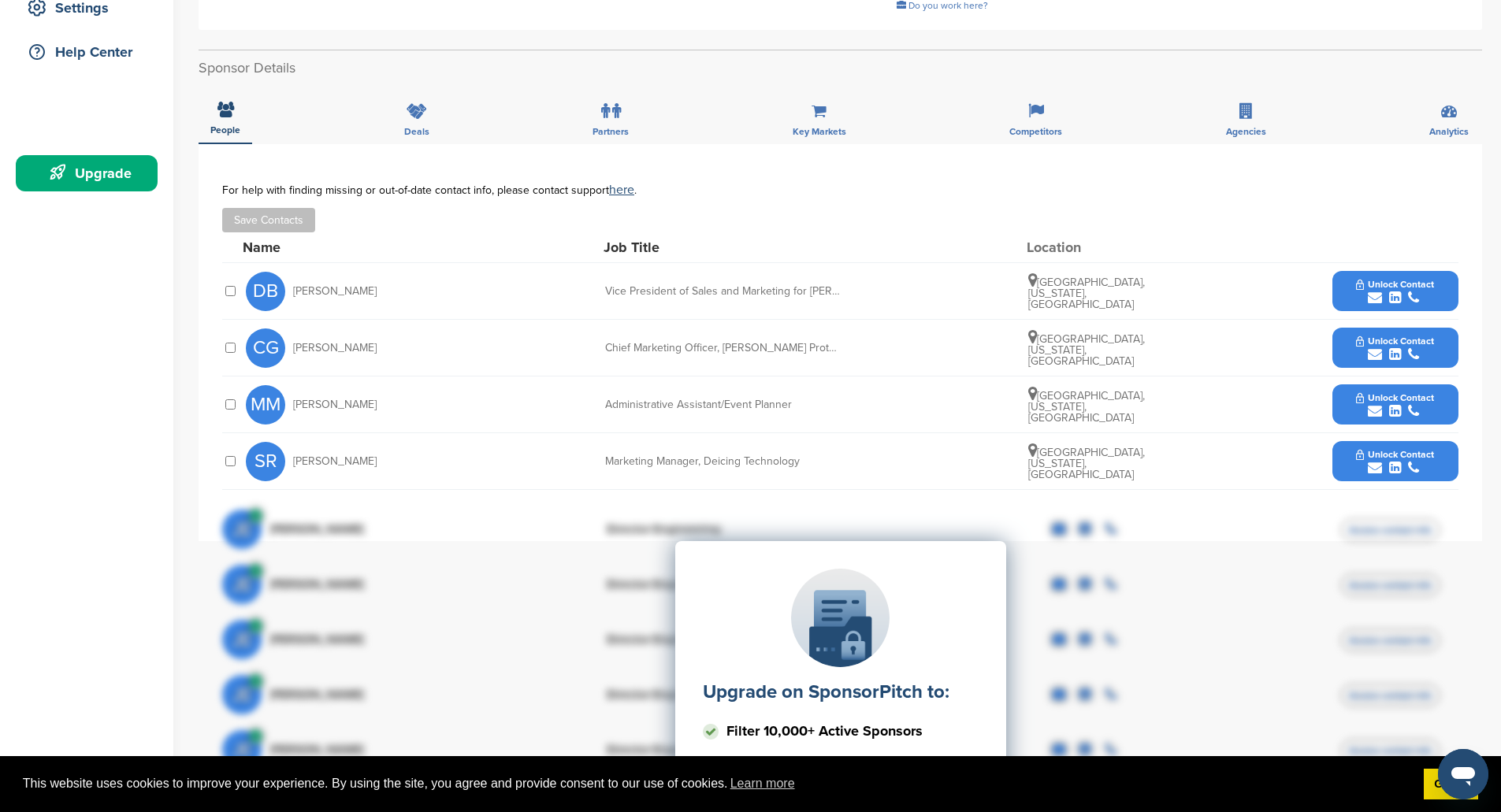
scroll to position [394, 0]
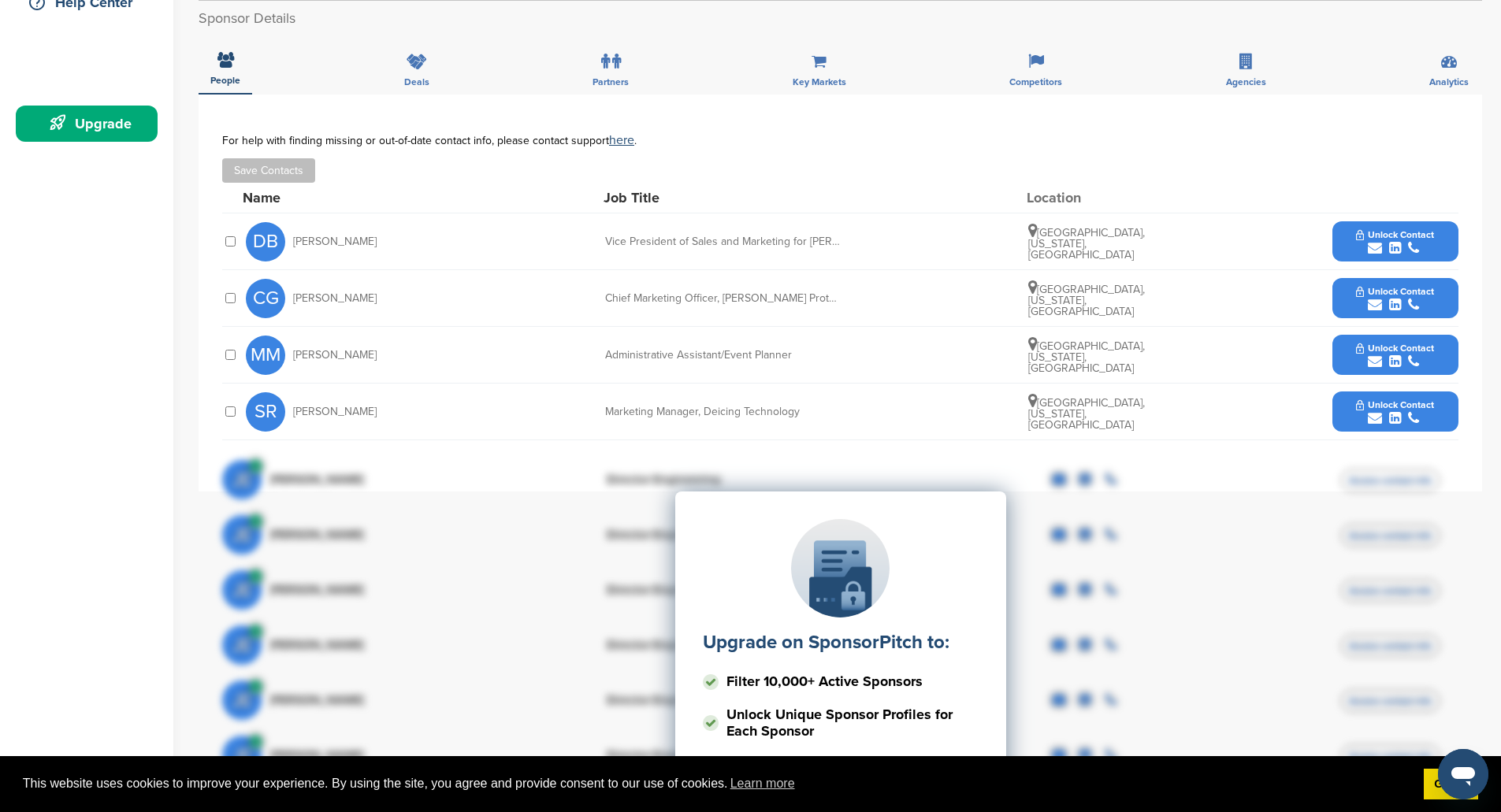
click at [1370, 354] on icon "submit" at bounding box center [1374, 361] width 14 height 14
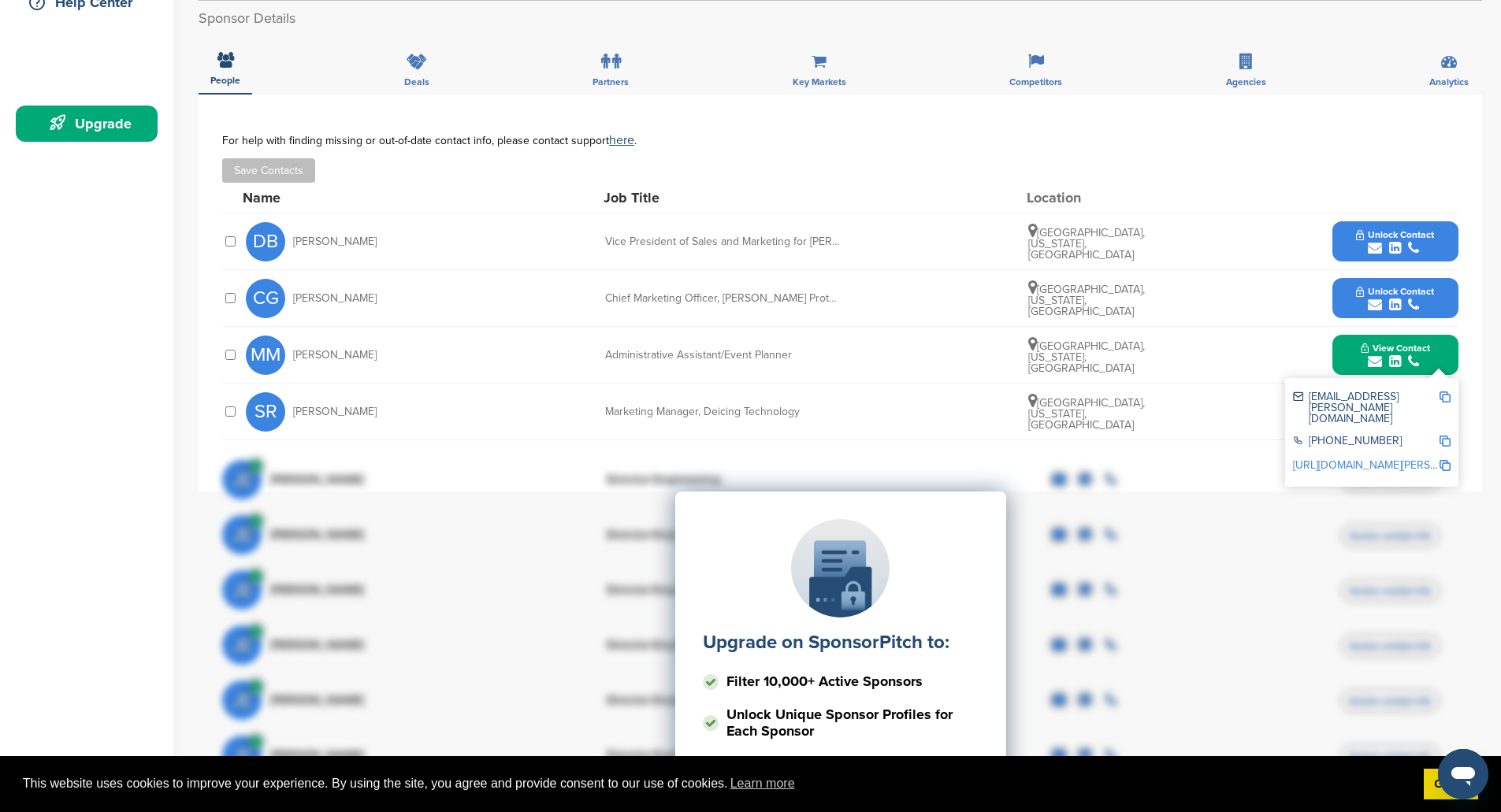
click at [1443, 392] on img at bounding box center [1444, 396] width 11 height 11
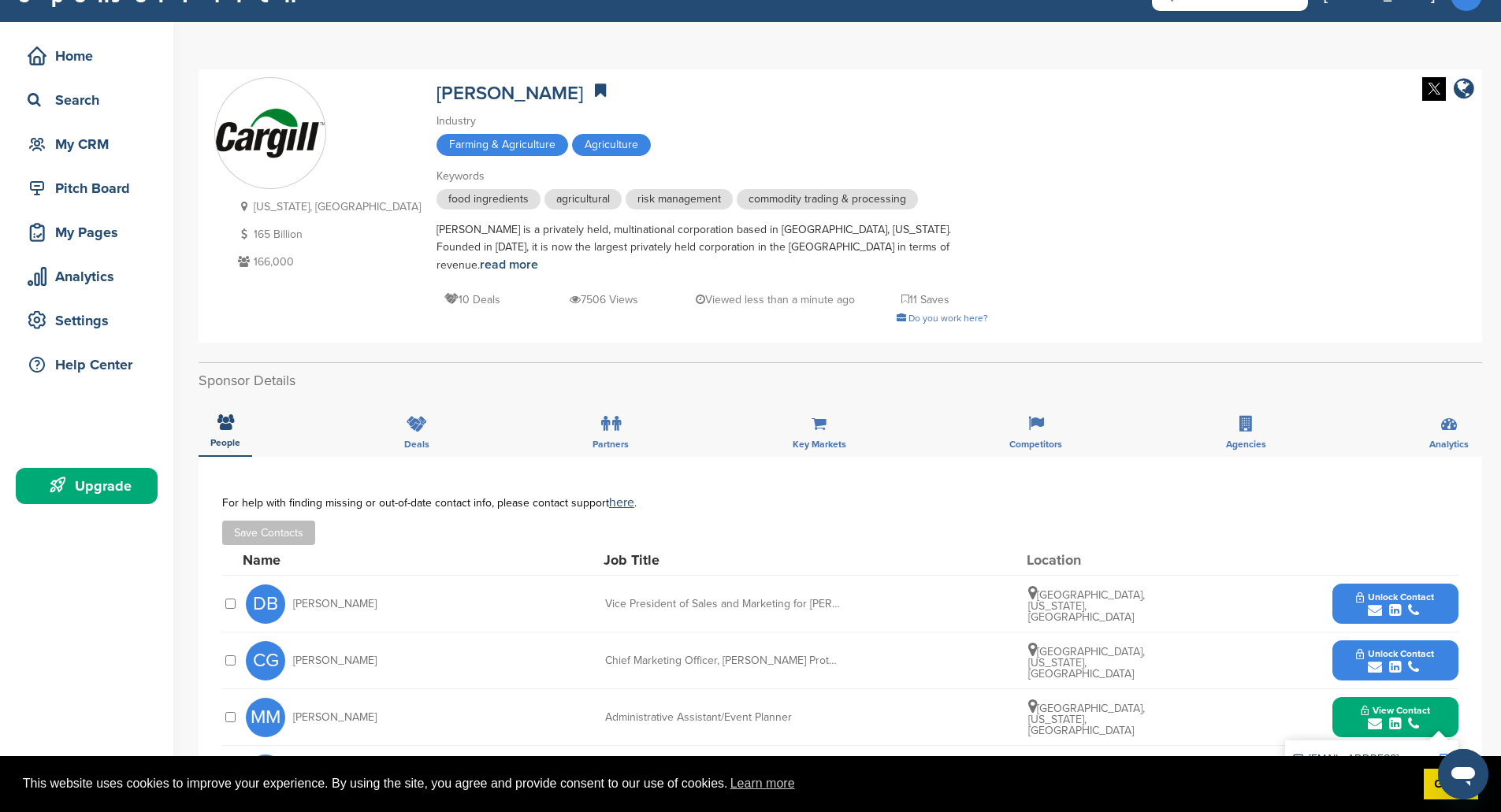
scroll to position [0, 0]
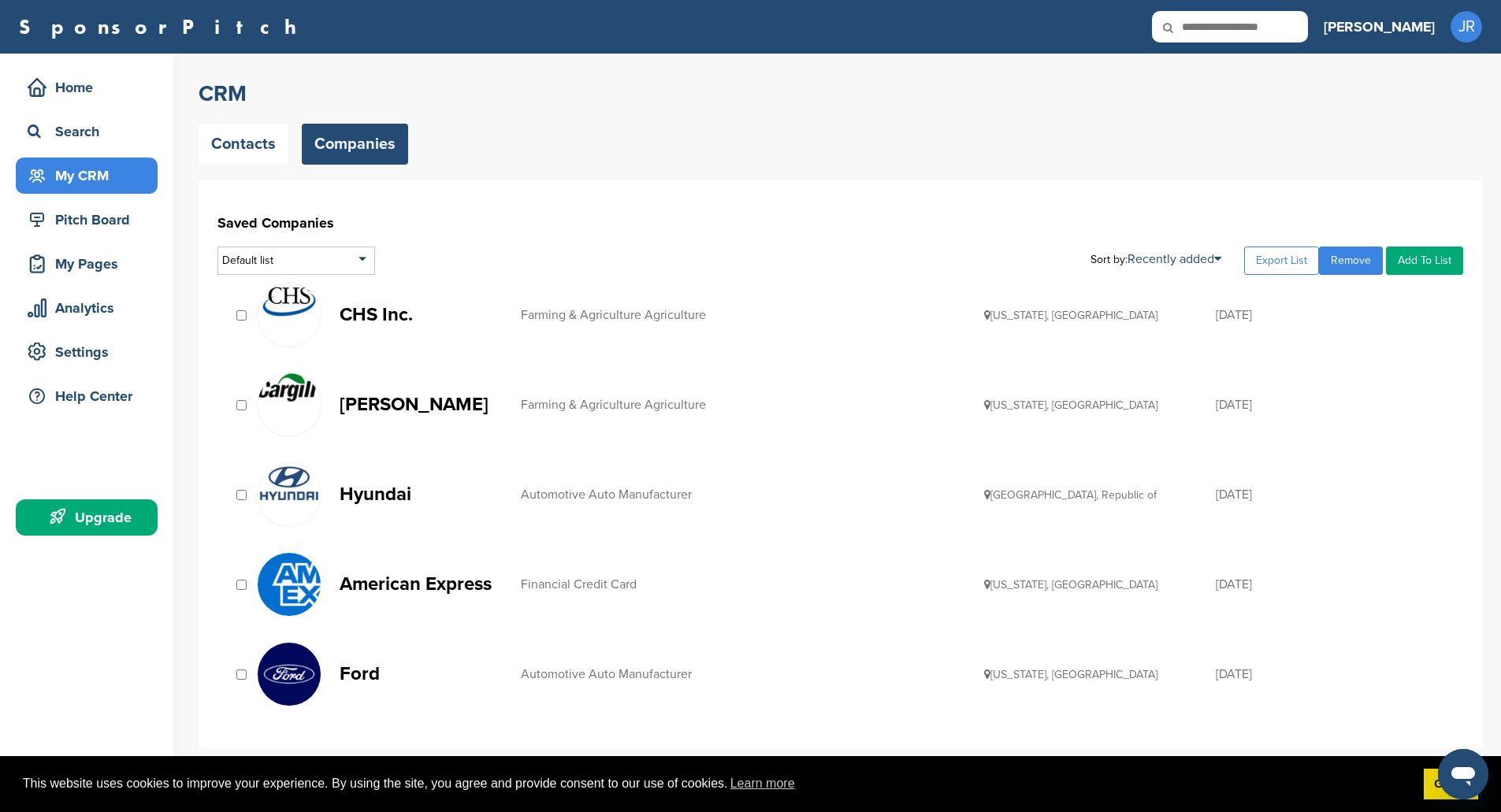
click at [368, 678] on p "Ford" at bounding box center [423, 674] width 165 height 20
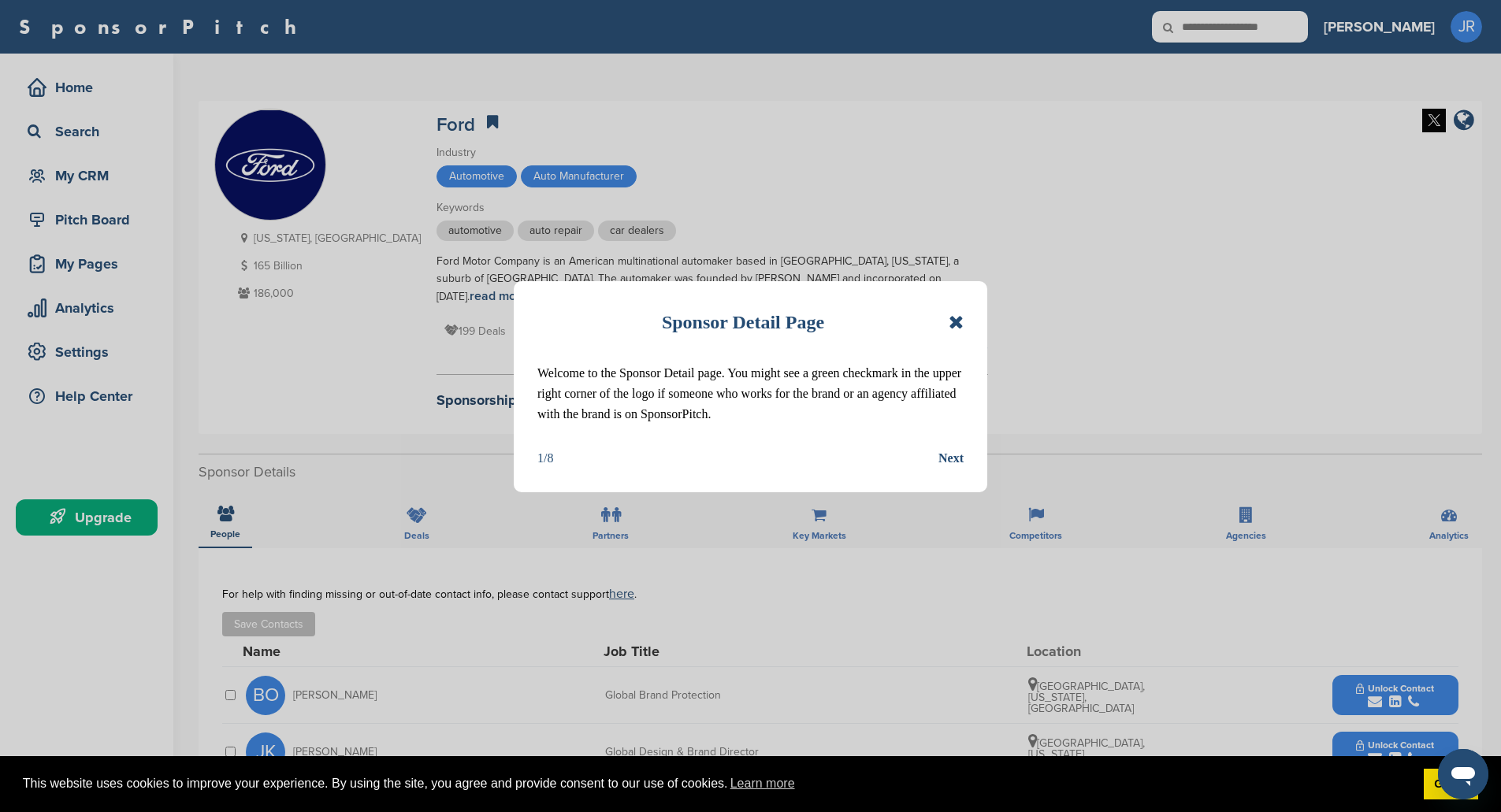
click at [958, 330] on icon at bounding box center [956, 322] width 15 height 19
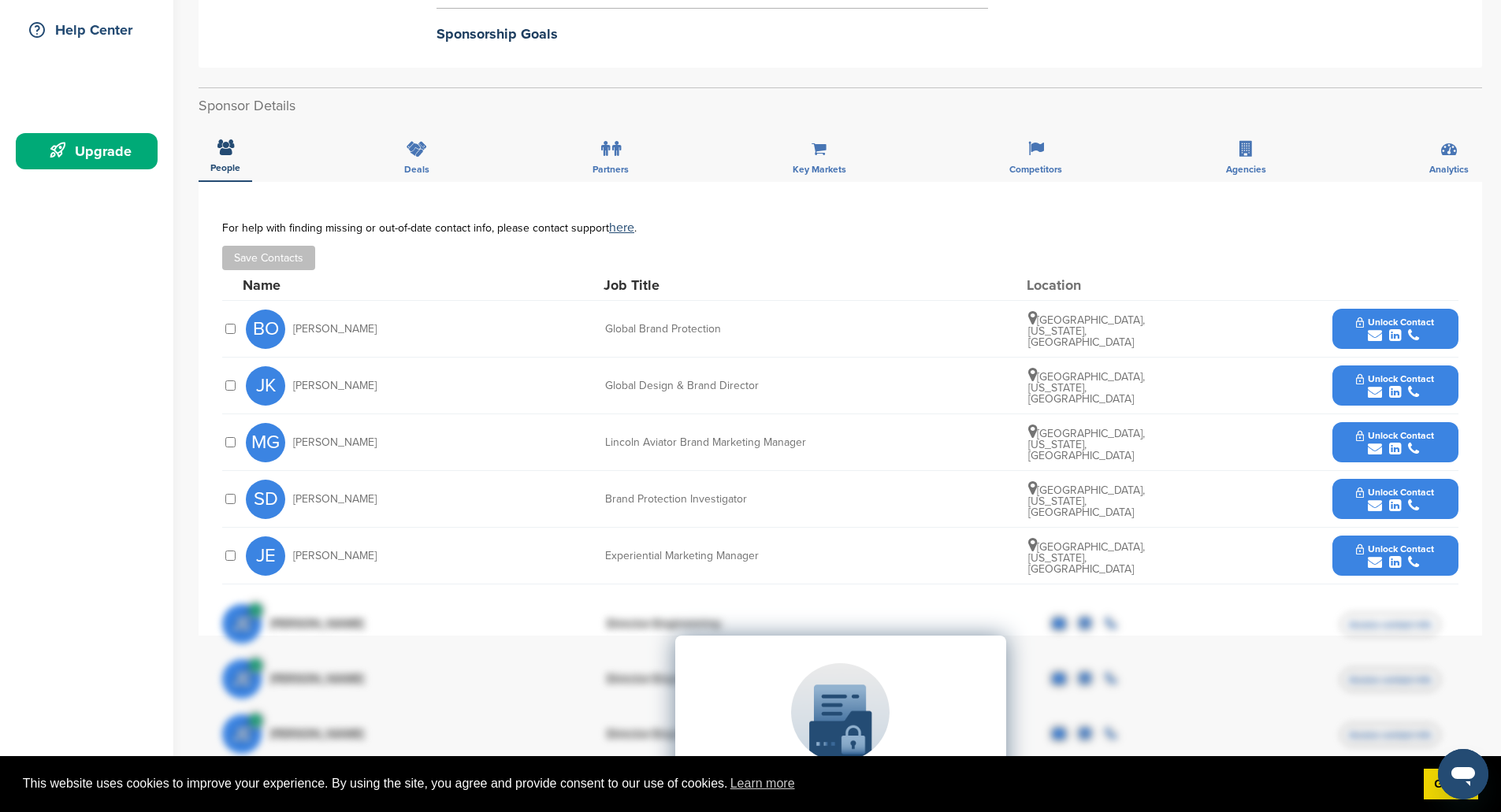
scroll to position [394, 0]
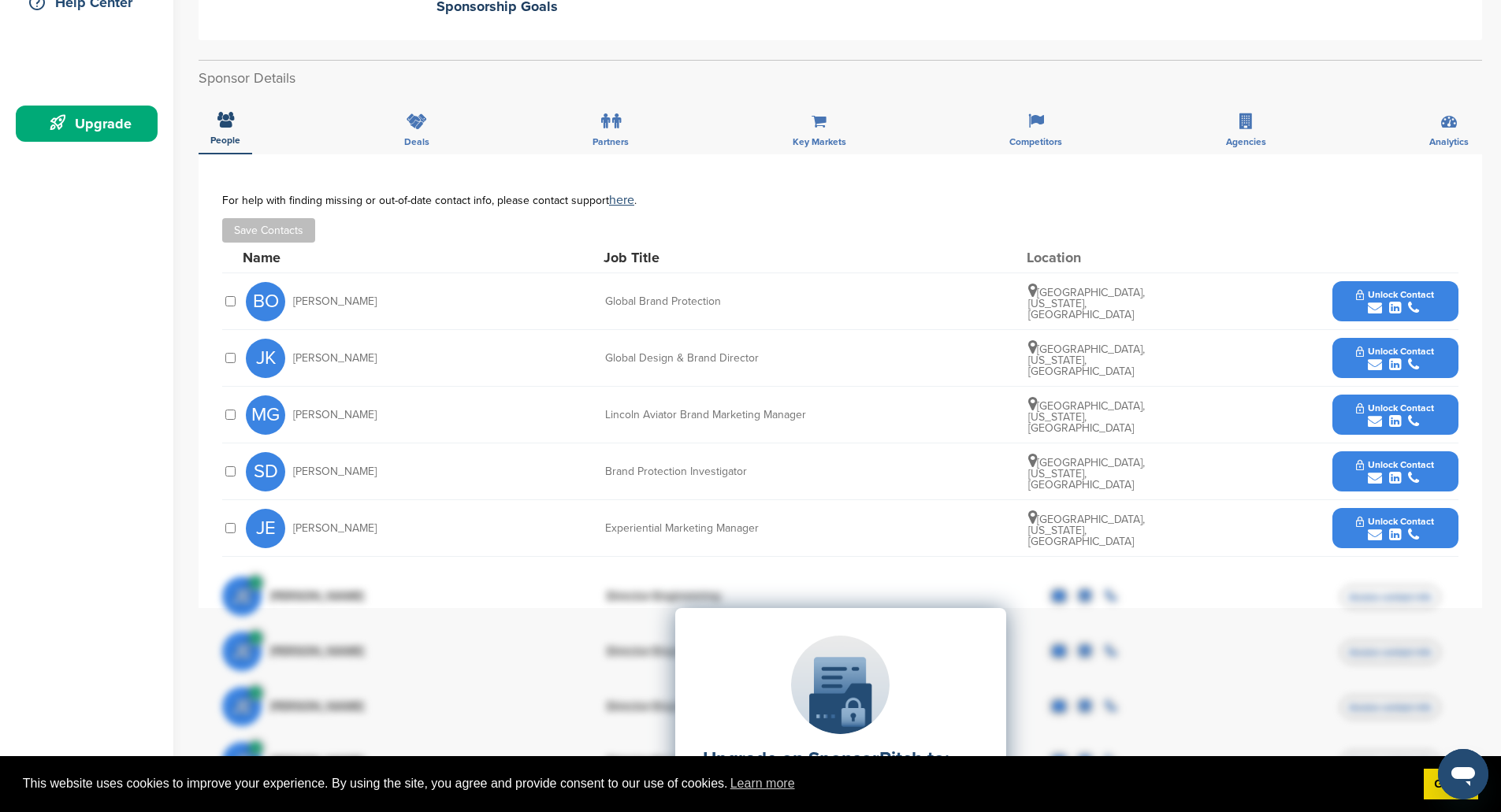
click at [649, 523] on div "Experiential Marketing Manager" at bounding box center [723, 528] width 236 height 11
copy div "Experiential"
click at [1251, 113] on icon at bounding box center [1246, 121] width 13 height 15
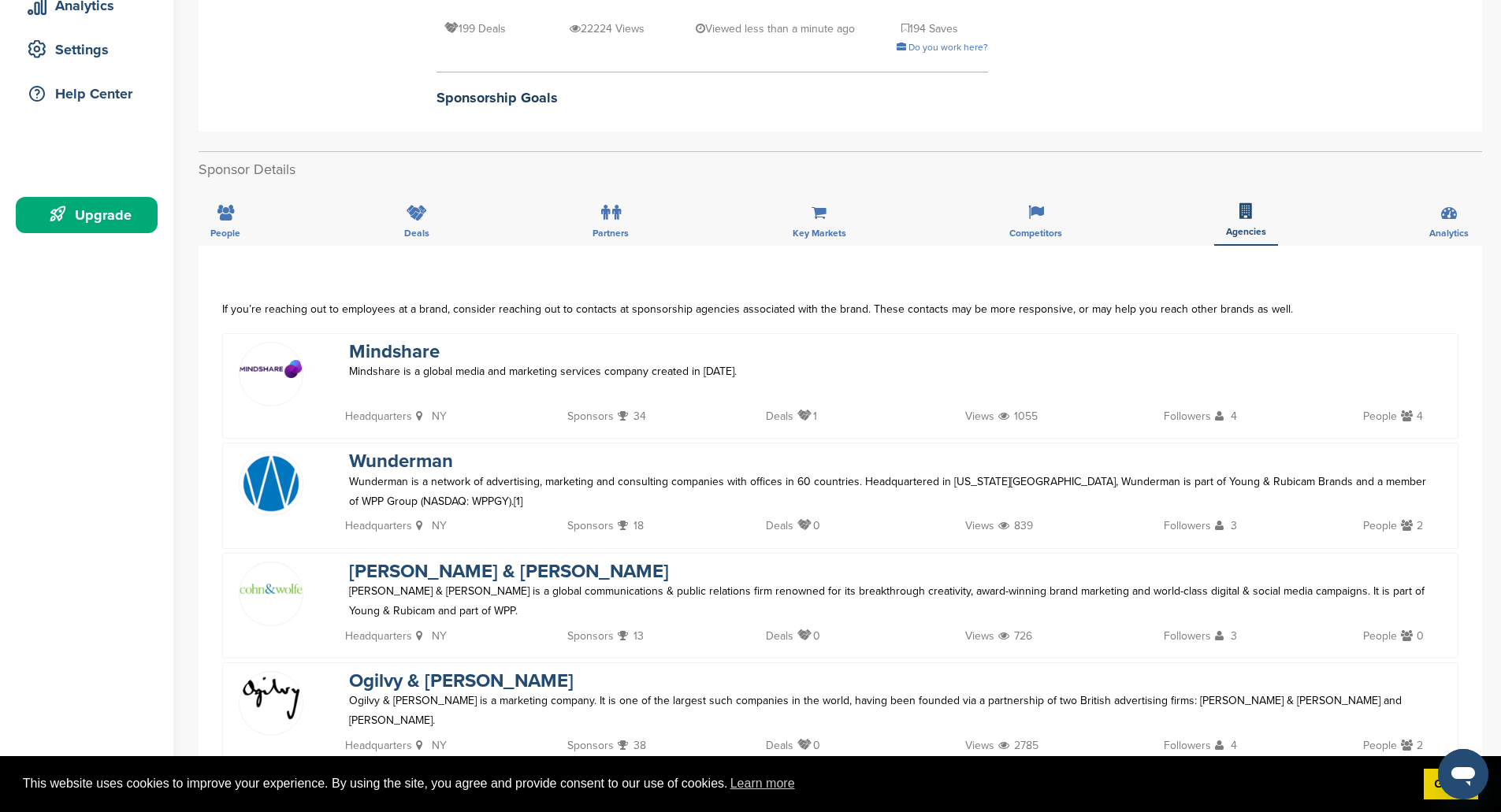
scroll to position [236, 0]
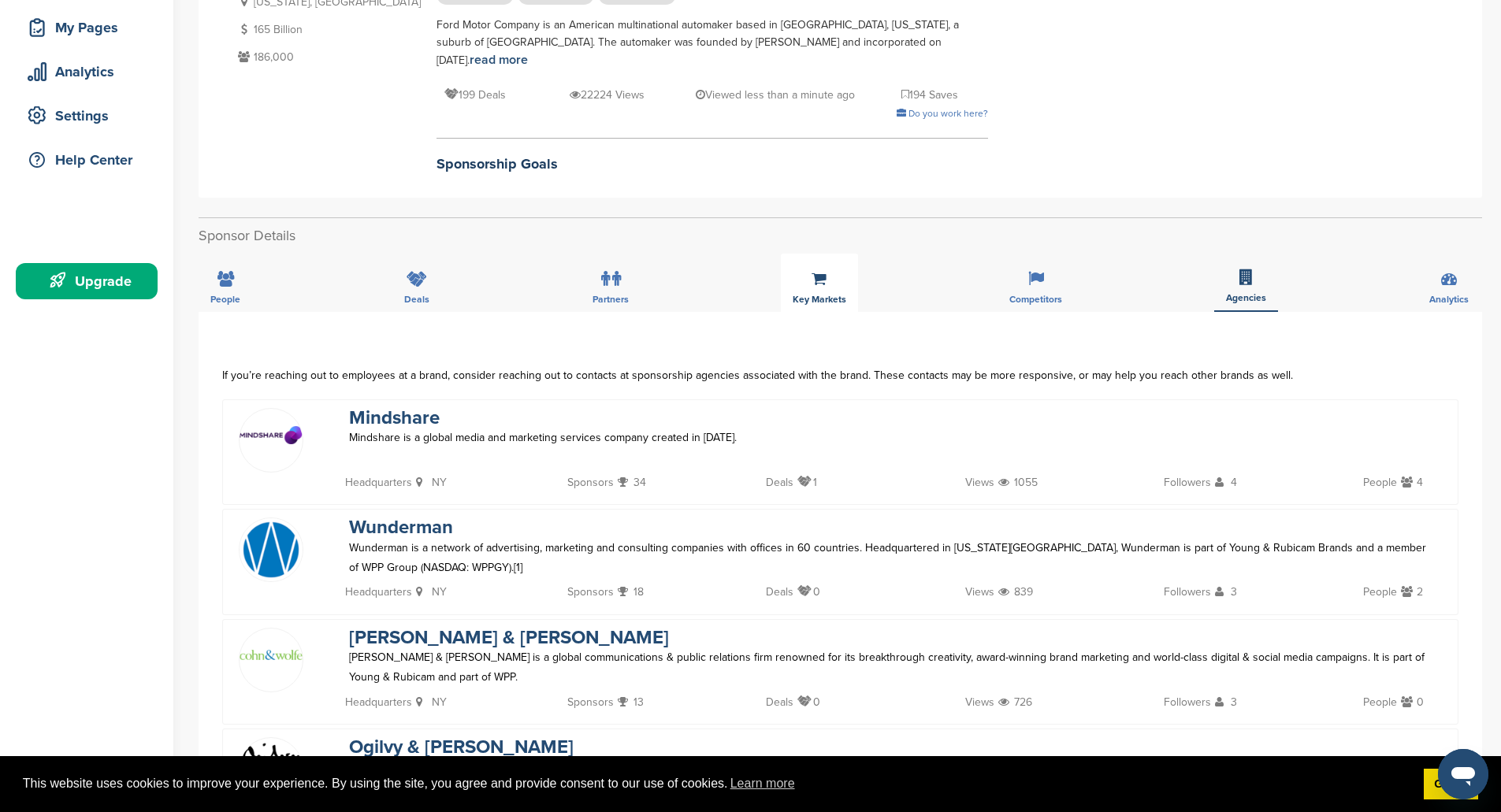
click at [818, 271] on div "Key Markets" at bounding box center [819, 282] width 77 height 59
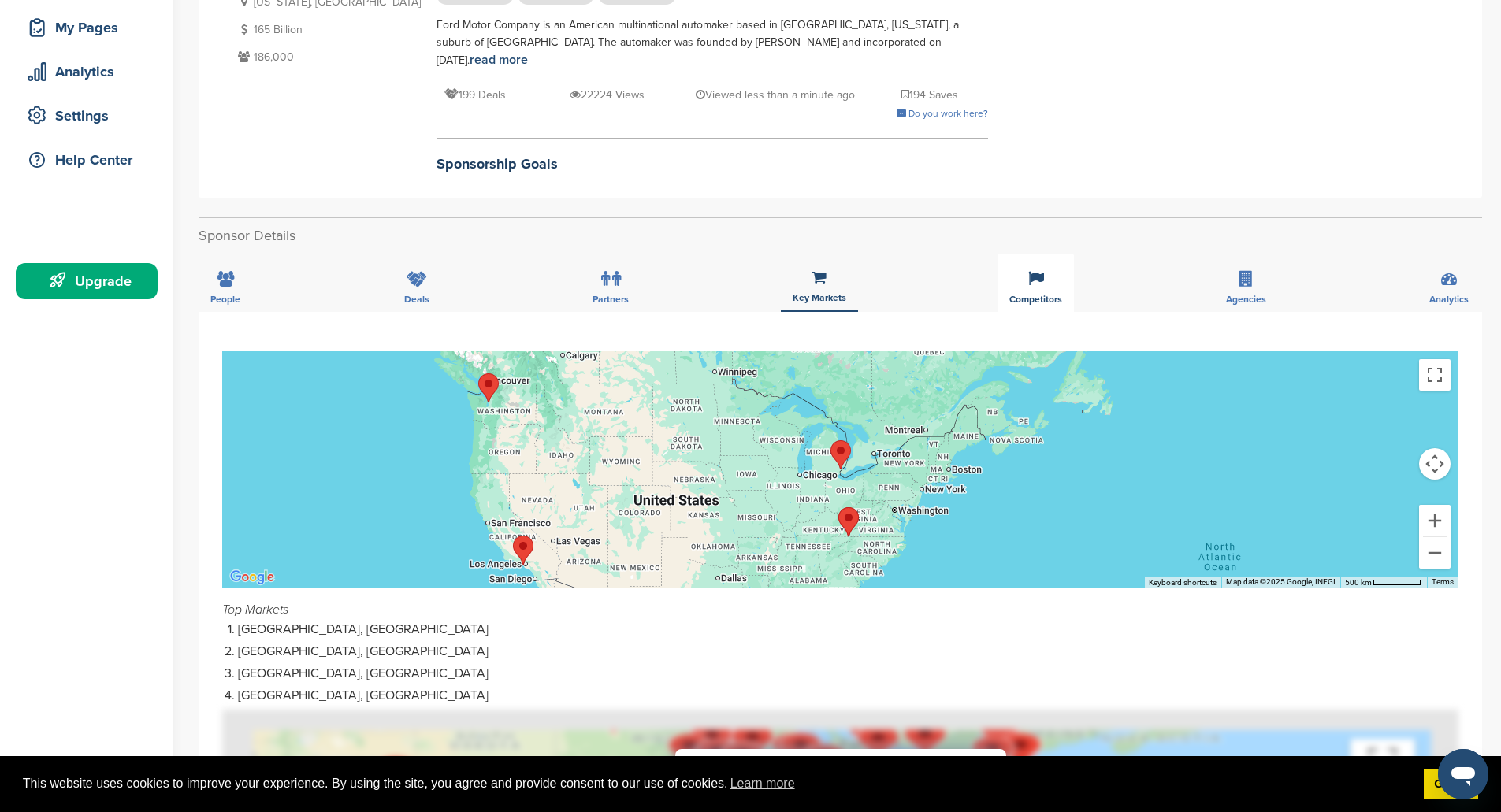
click at [1046, 270] on div "Competitors" at bounding box center [1035, 282] width 77 height 59
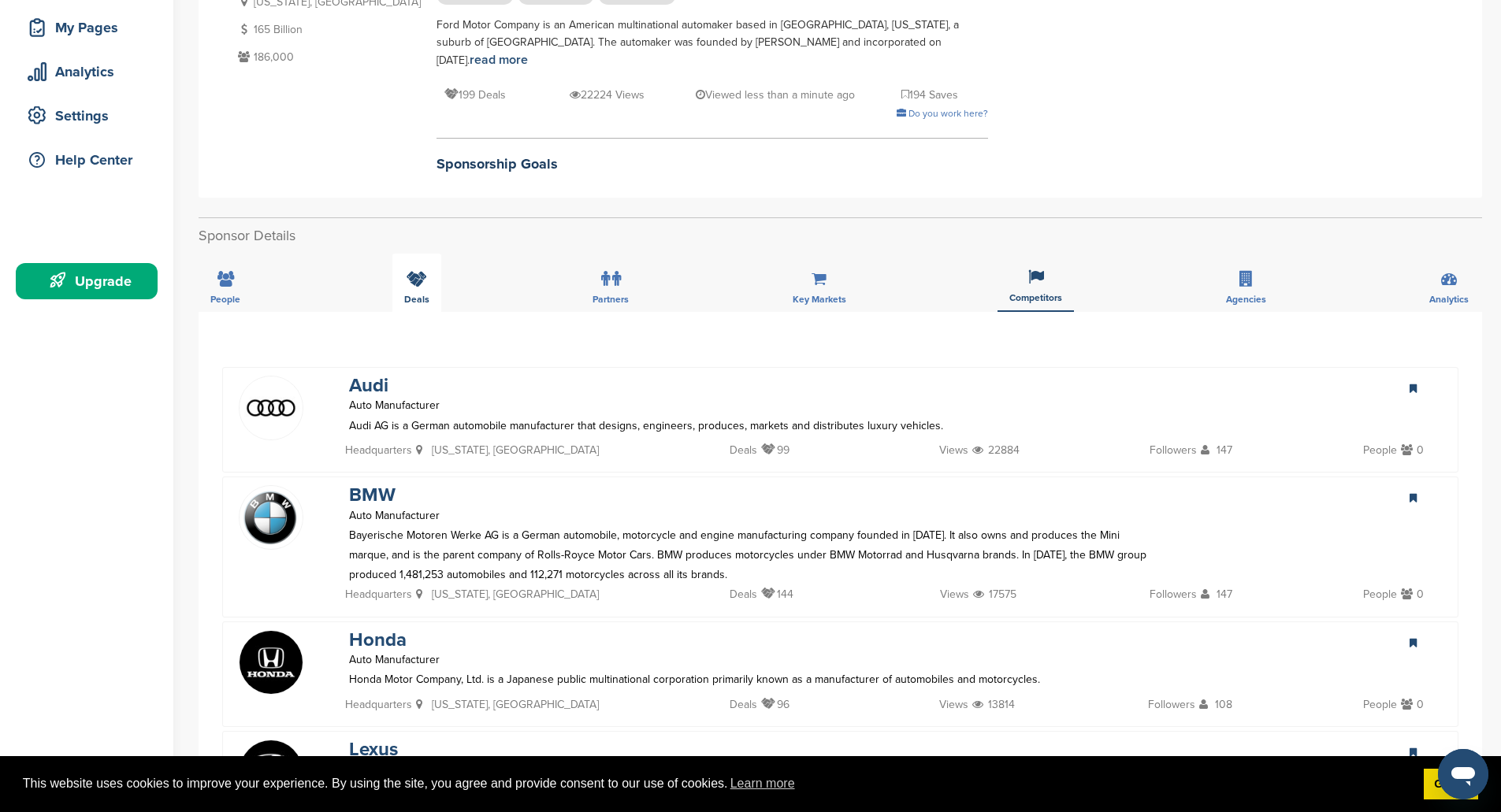
click at [401, 263] on div "Deals" at bounding box center [417, 282] width 49 height 59
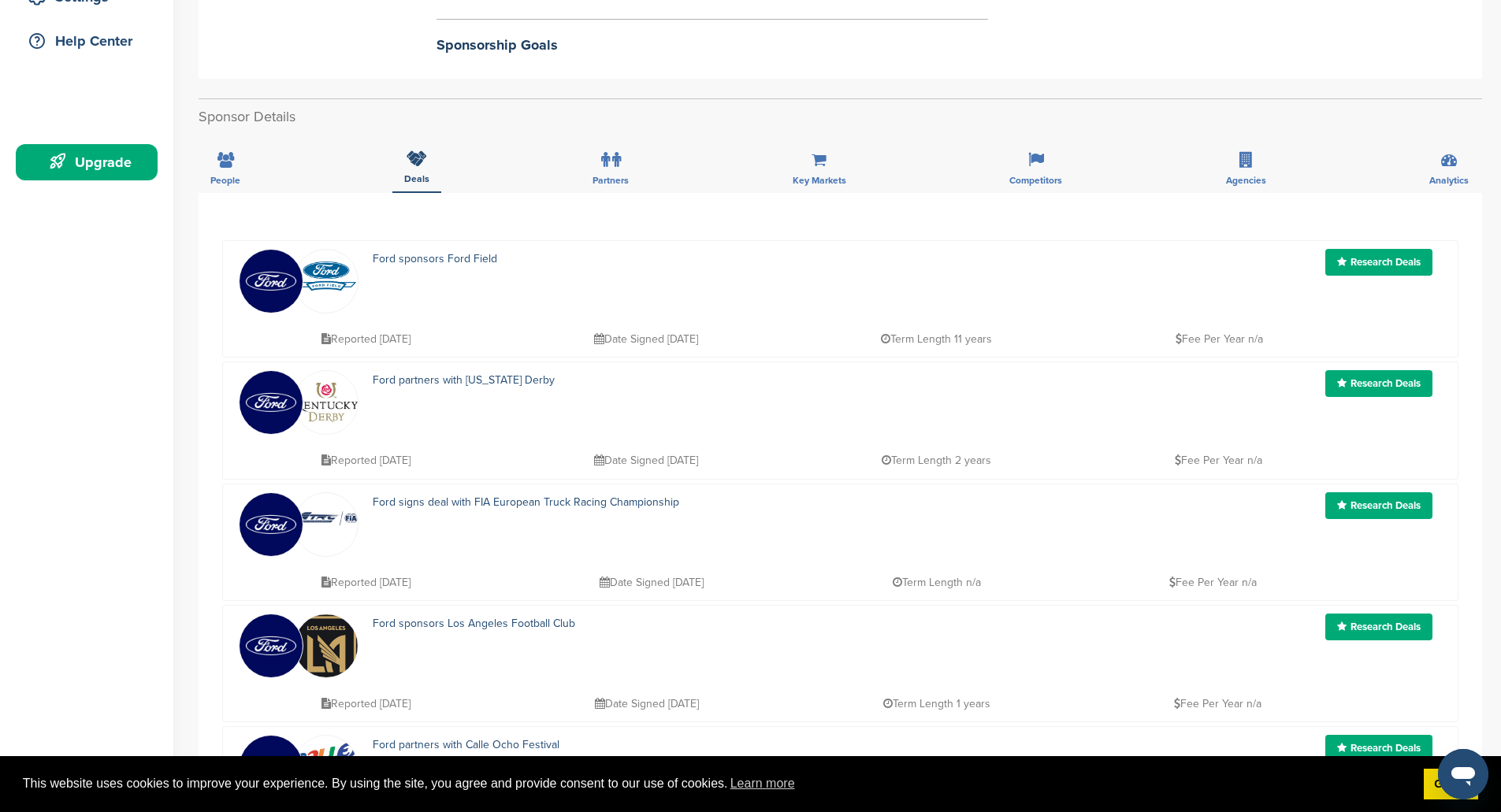
scroll to position [315, 0]
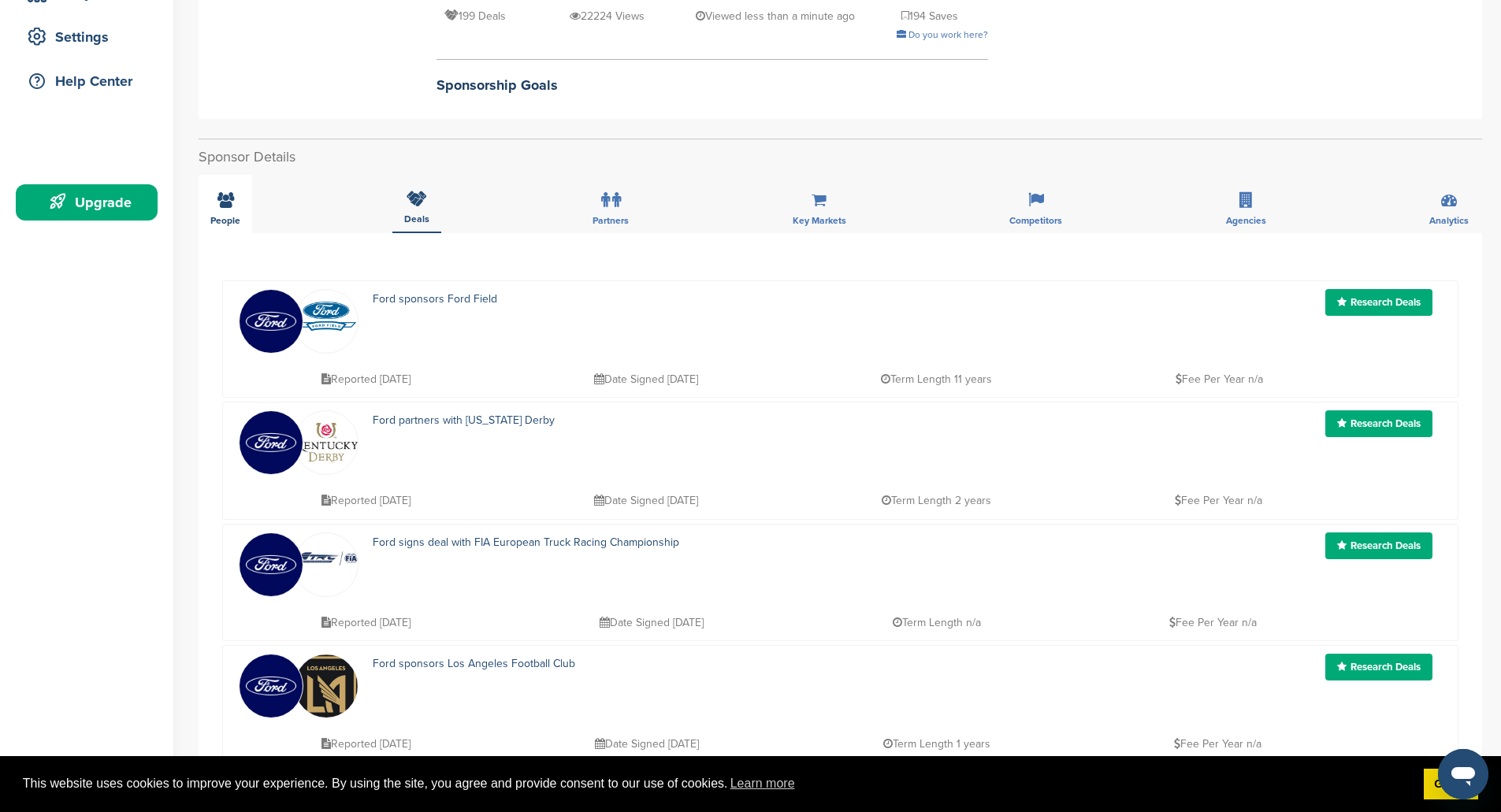
click at [226, 192] on div "People" at bounding box center [226, 203] width 54 height 59
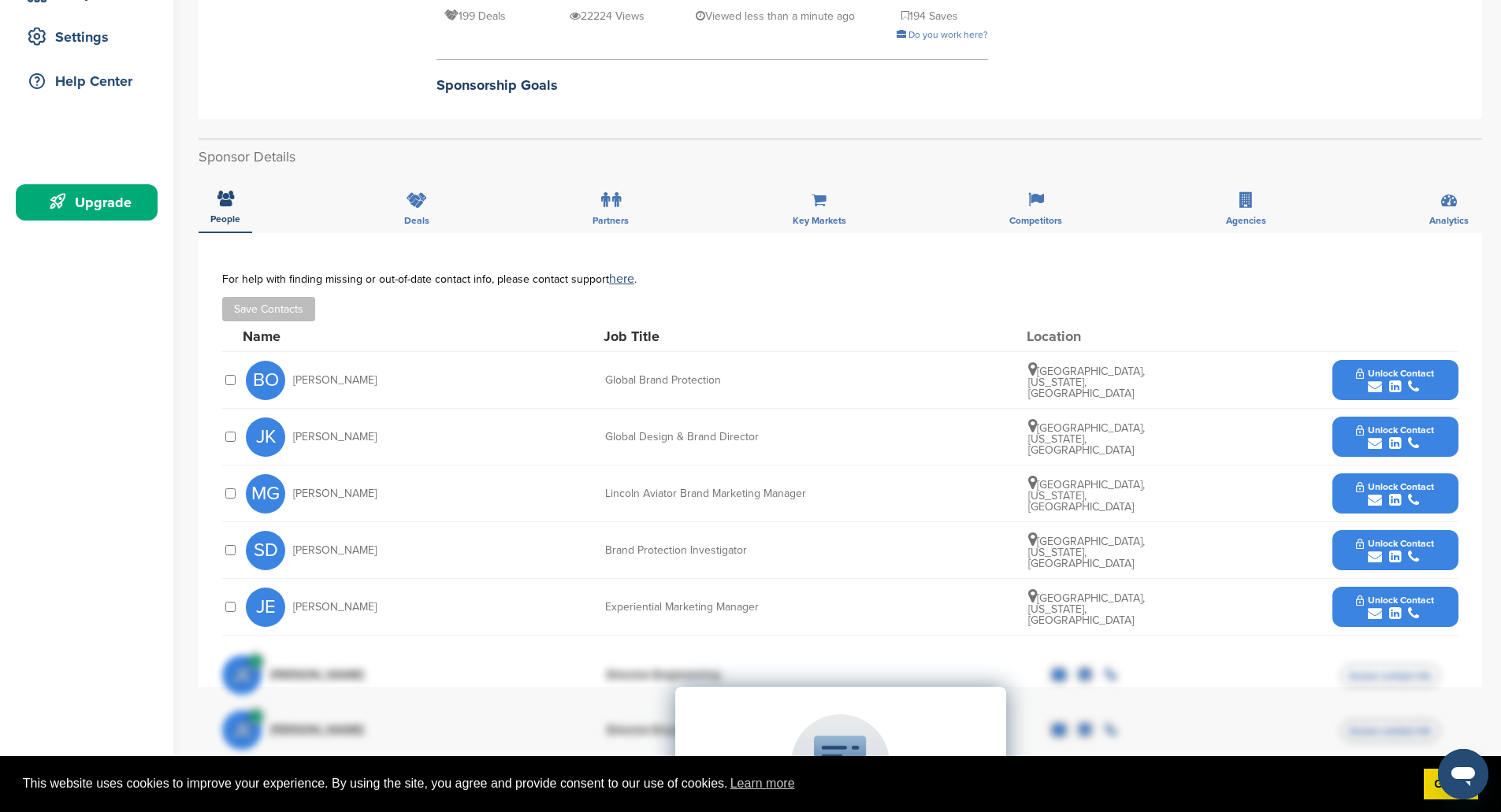
click at [1371, 607] on icon "submit" at bounding box center [1374, 613] width 14 height 14
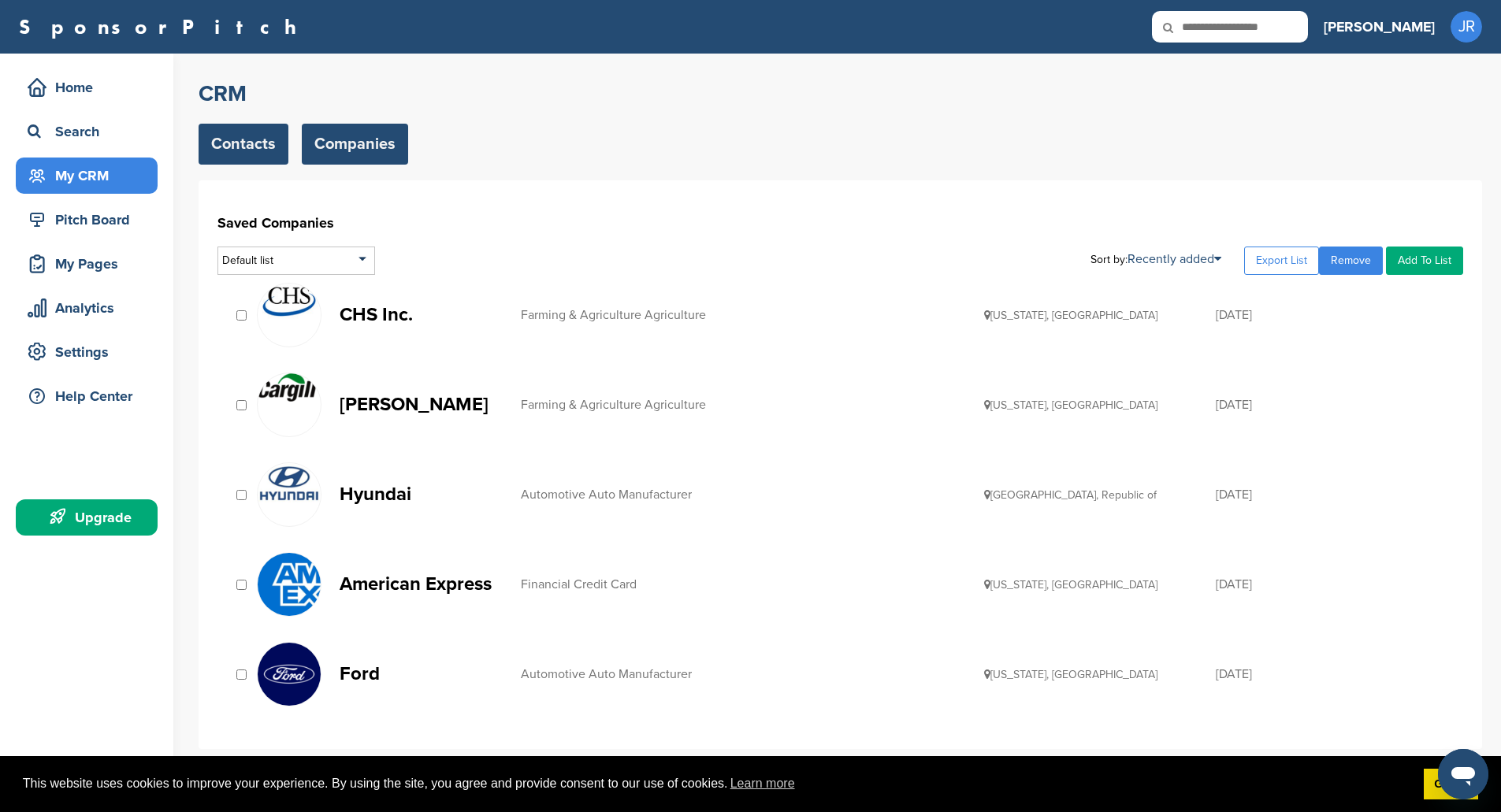
click at [259, 139] on link "Contacts" at bounding box center [244, 144] width 90 height 41
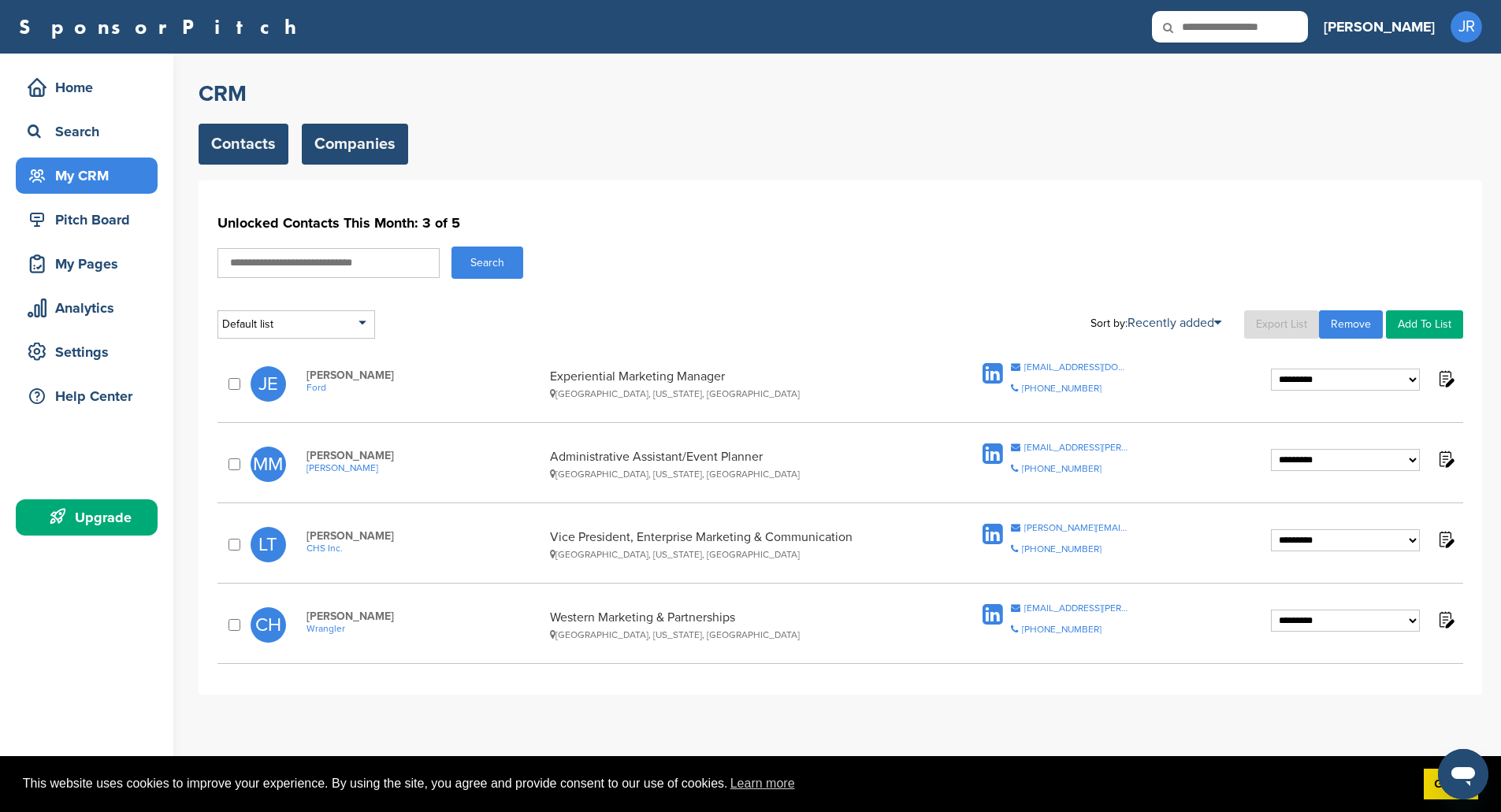
click at [380, 133] on link "Companies" at bounding box center [354, 144] width 107 height 41
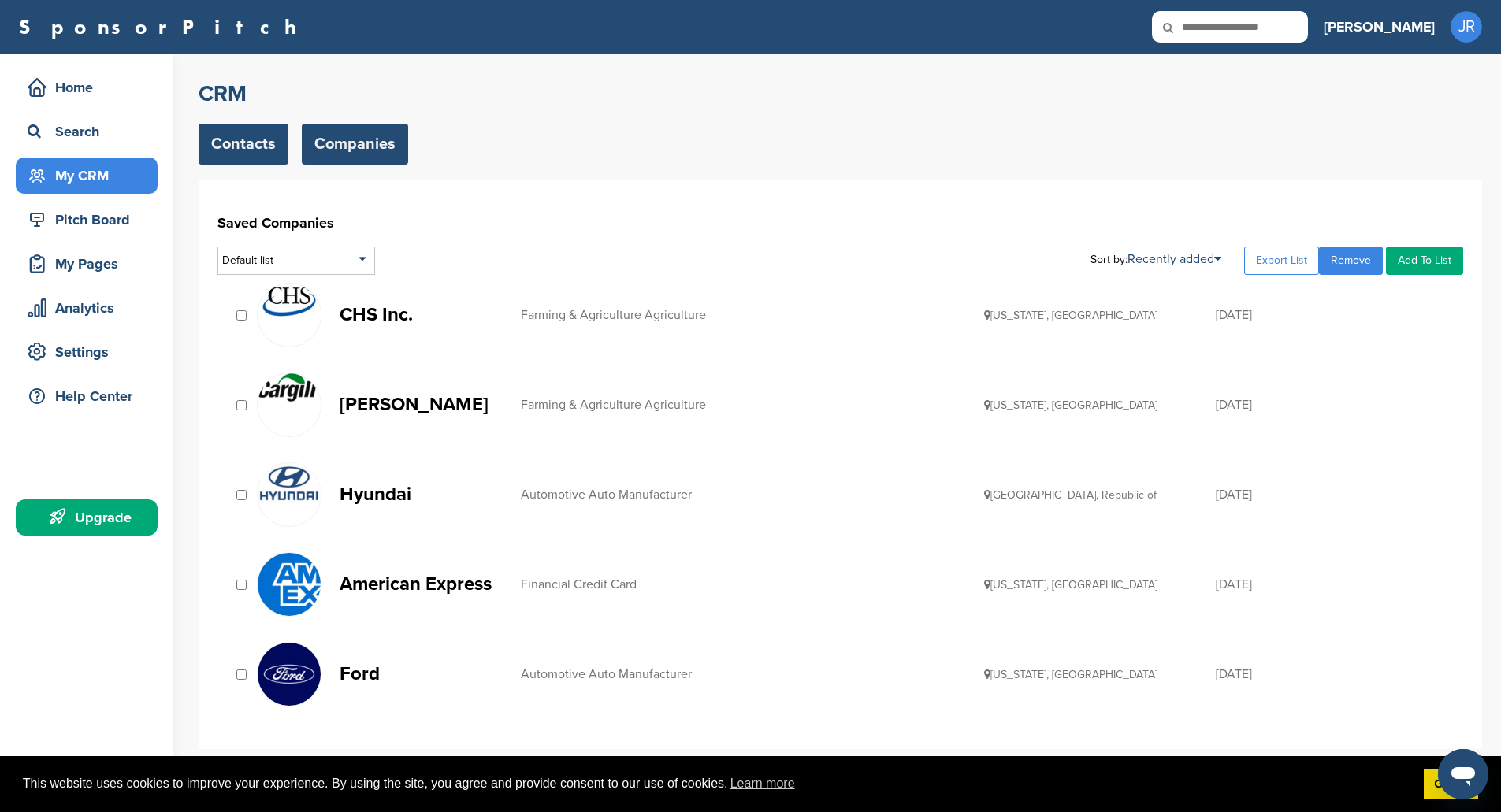
click at [261, 148] on link "Contacts" at bounding box center [244, 144] width 90 height 41
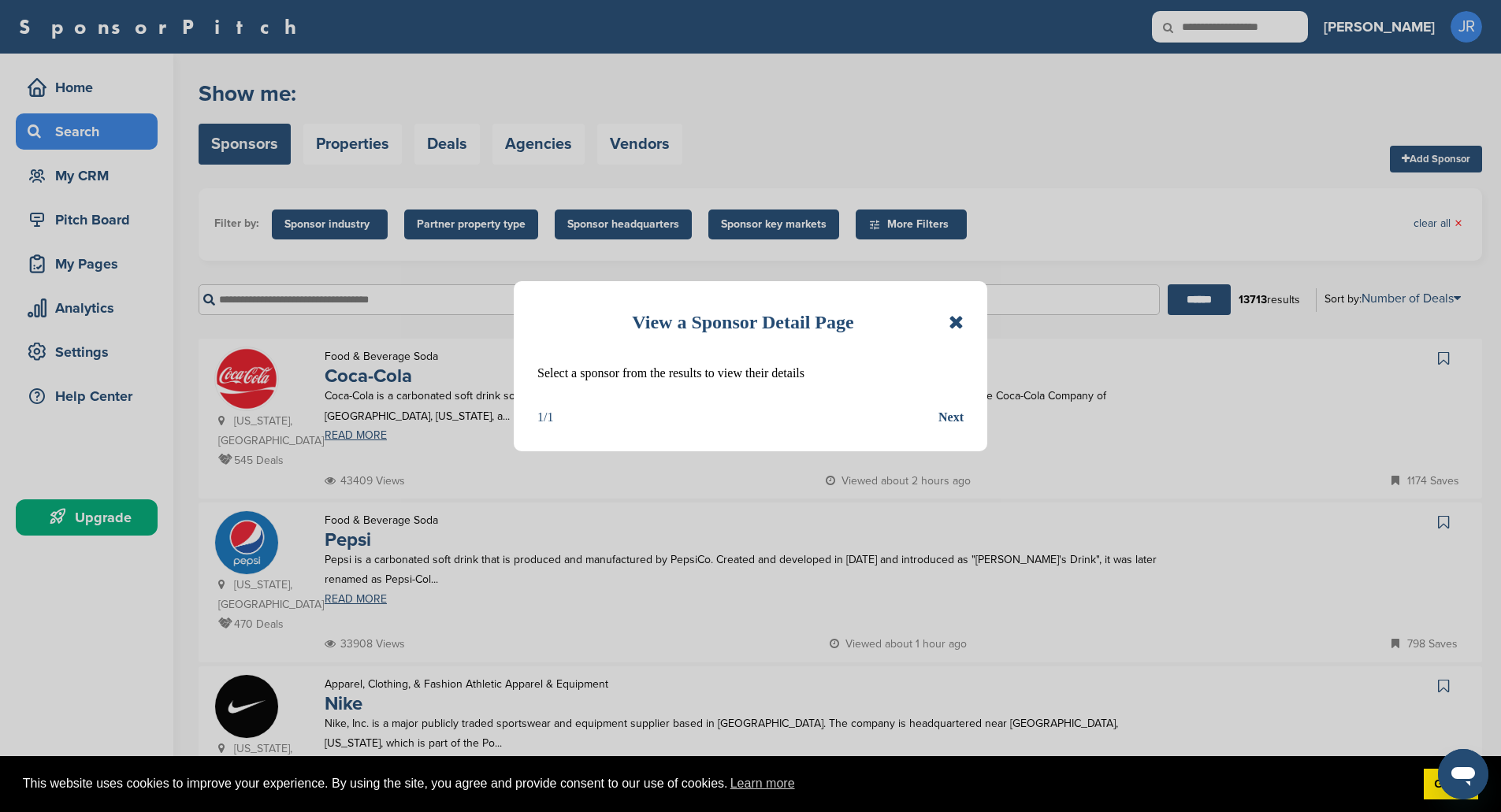
click at [967, 318] on div "View a Sponsor Detail Page Select a sponsor from the results to view their deta…" at bounding box center [750, 366] width 473 height 170
click at [956, 320] on icon at bounding box center [956, 322] width 15 height 19
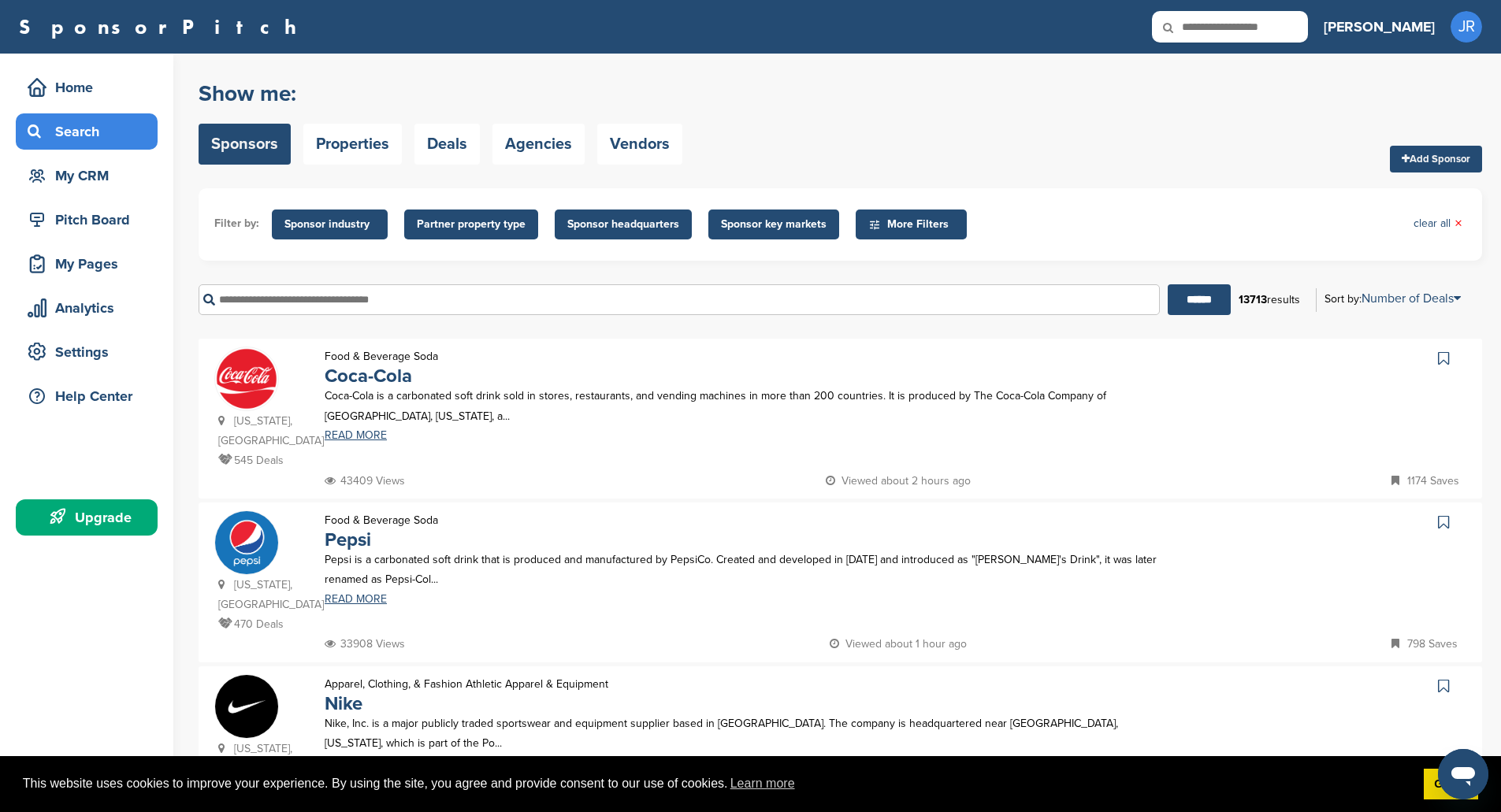
click at [341, 283] on div "****** 13713 results Sort by: Number of Deals Sponsor Name Recently Added Numbe…" at bounding box center [840, 299] width 1283 height 55
click at [343, 293] on input "text" at bounding box center [679, 299] width 961 height 31
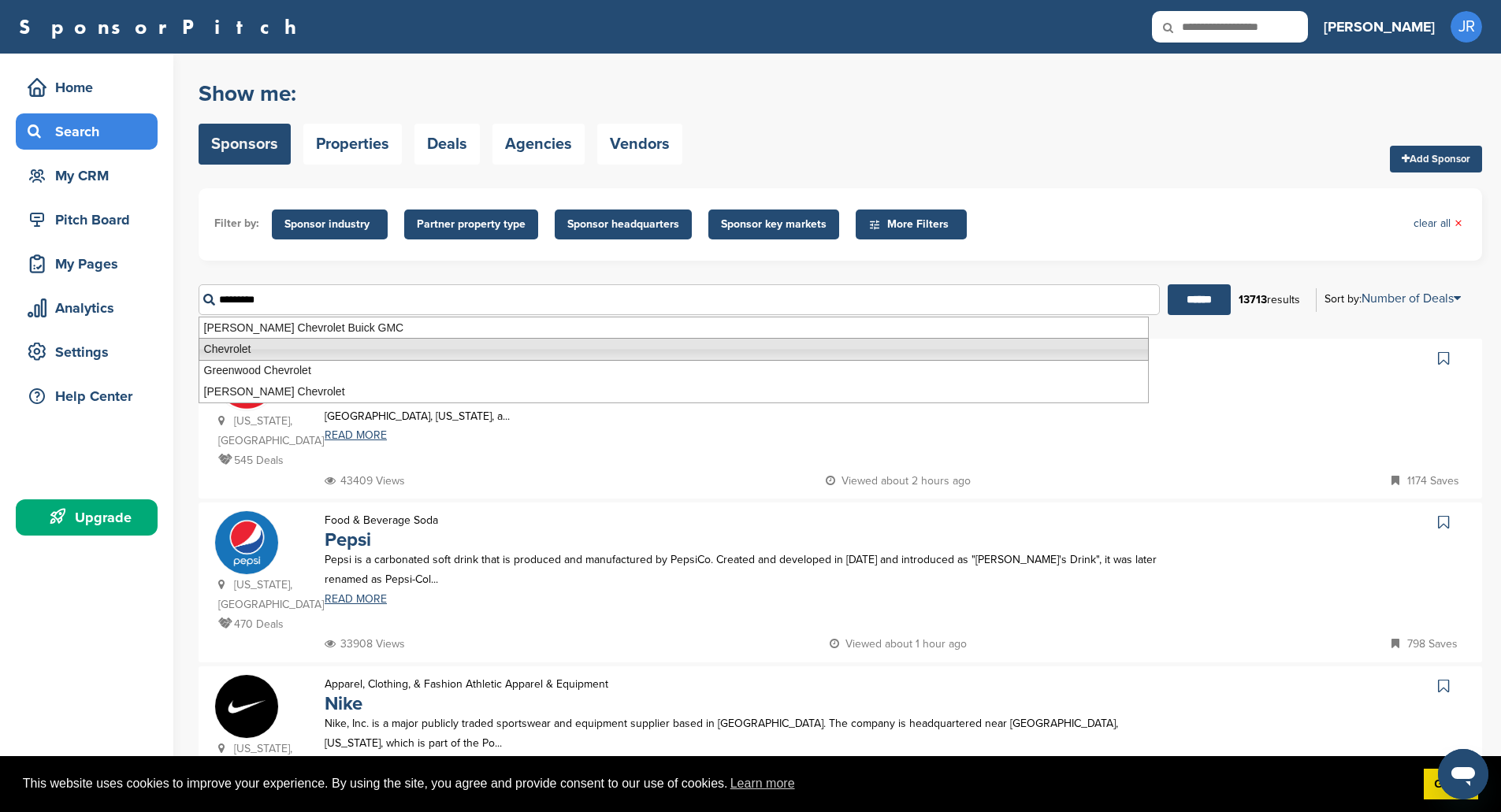
click at [289, 352] on li "Chevrolet" at bounding box center [673, 349] width 950 height 23
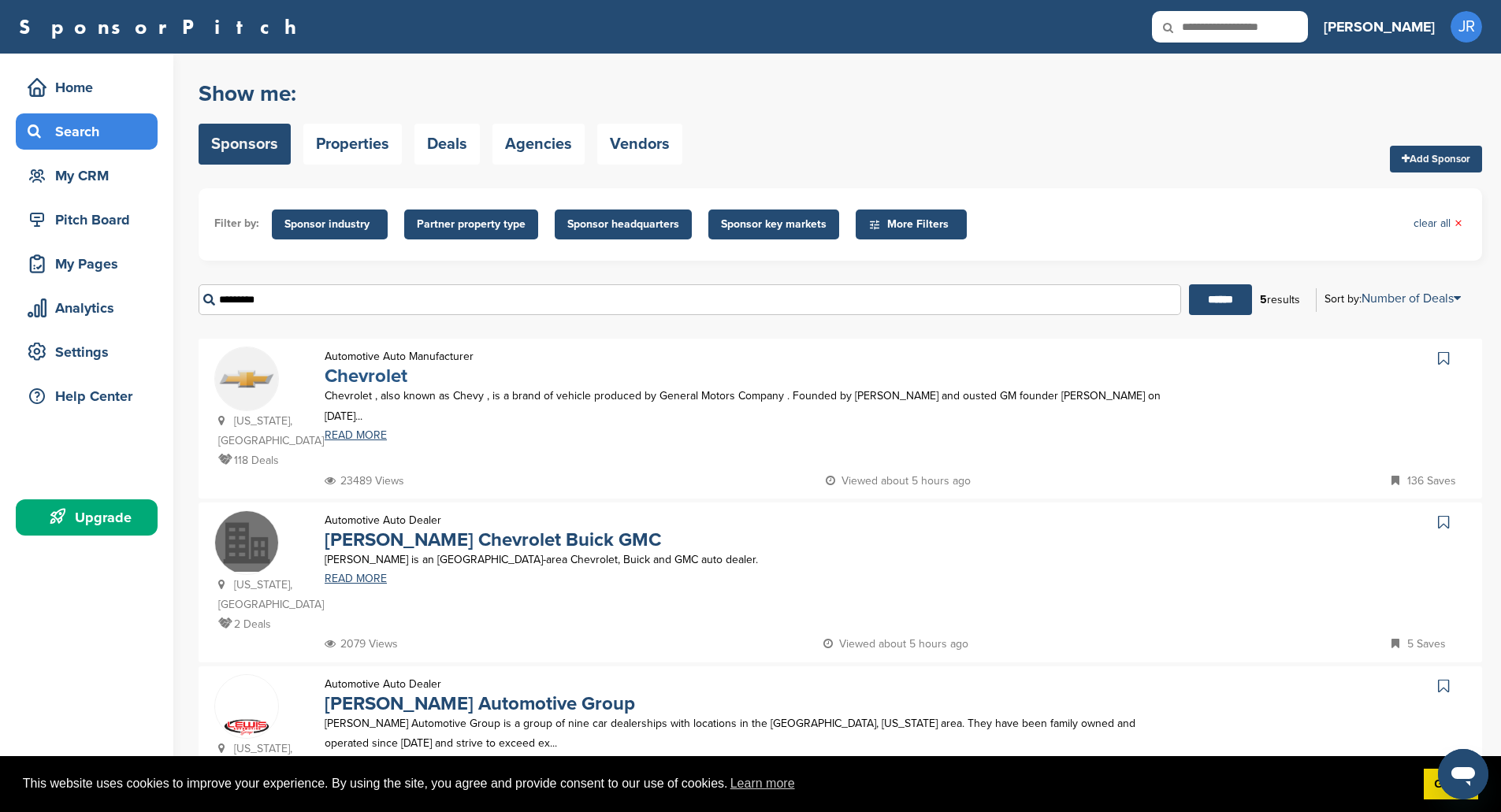
type input "*********"
click at [403, 374] on link "Chevrolet" at bounding box center [366, 376] width 83 height 23
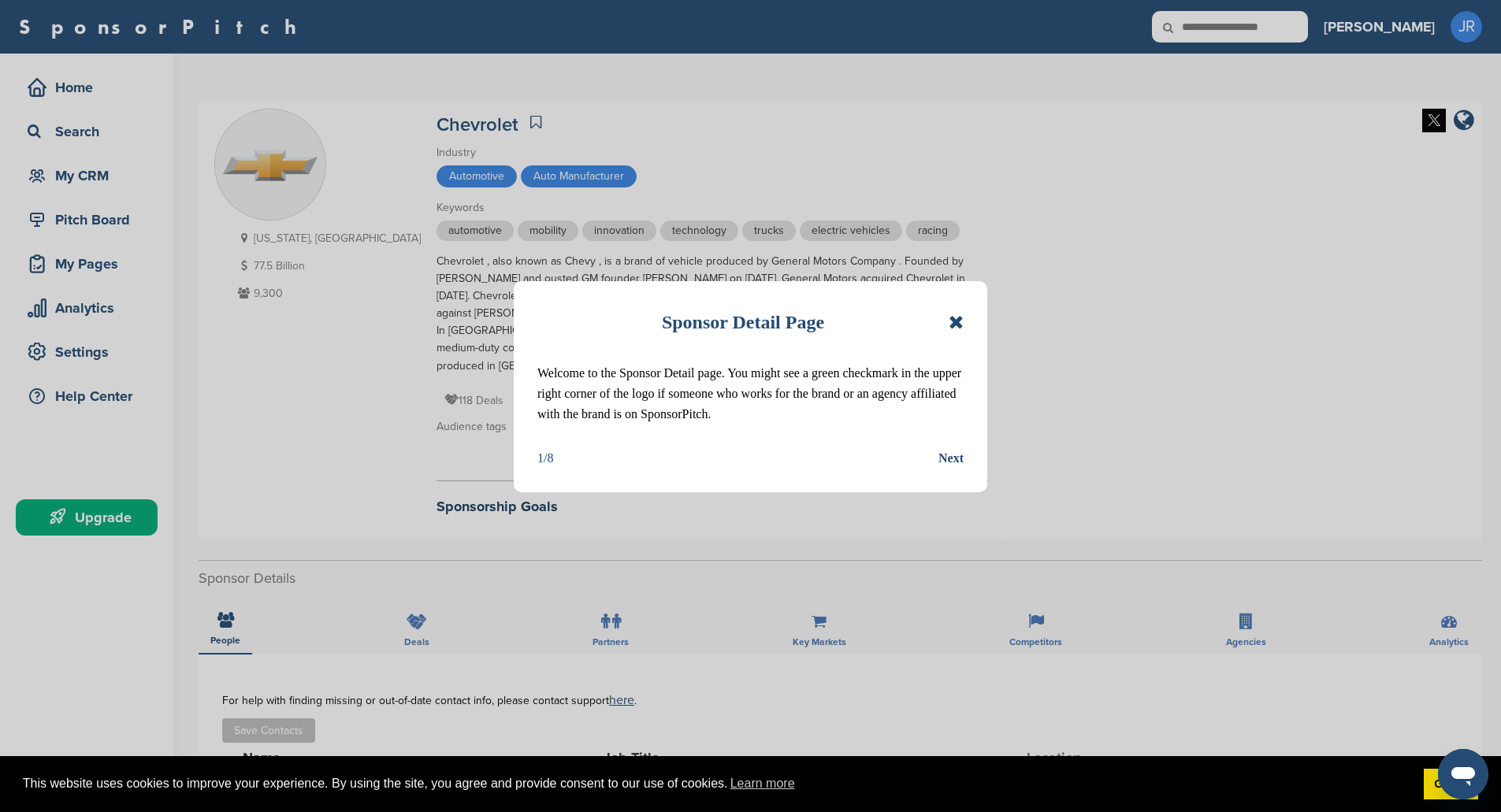
click at [972, 331] on div "Sponsor Detail Page Welcome to the Sponsor Detail page. You might see a green c…" at bounding box center [750, 387] width 473 height 211
click at [954, 326] on icon at bounding box center [956, 322] width 15 height 19
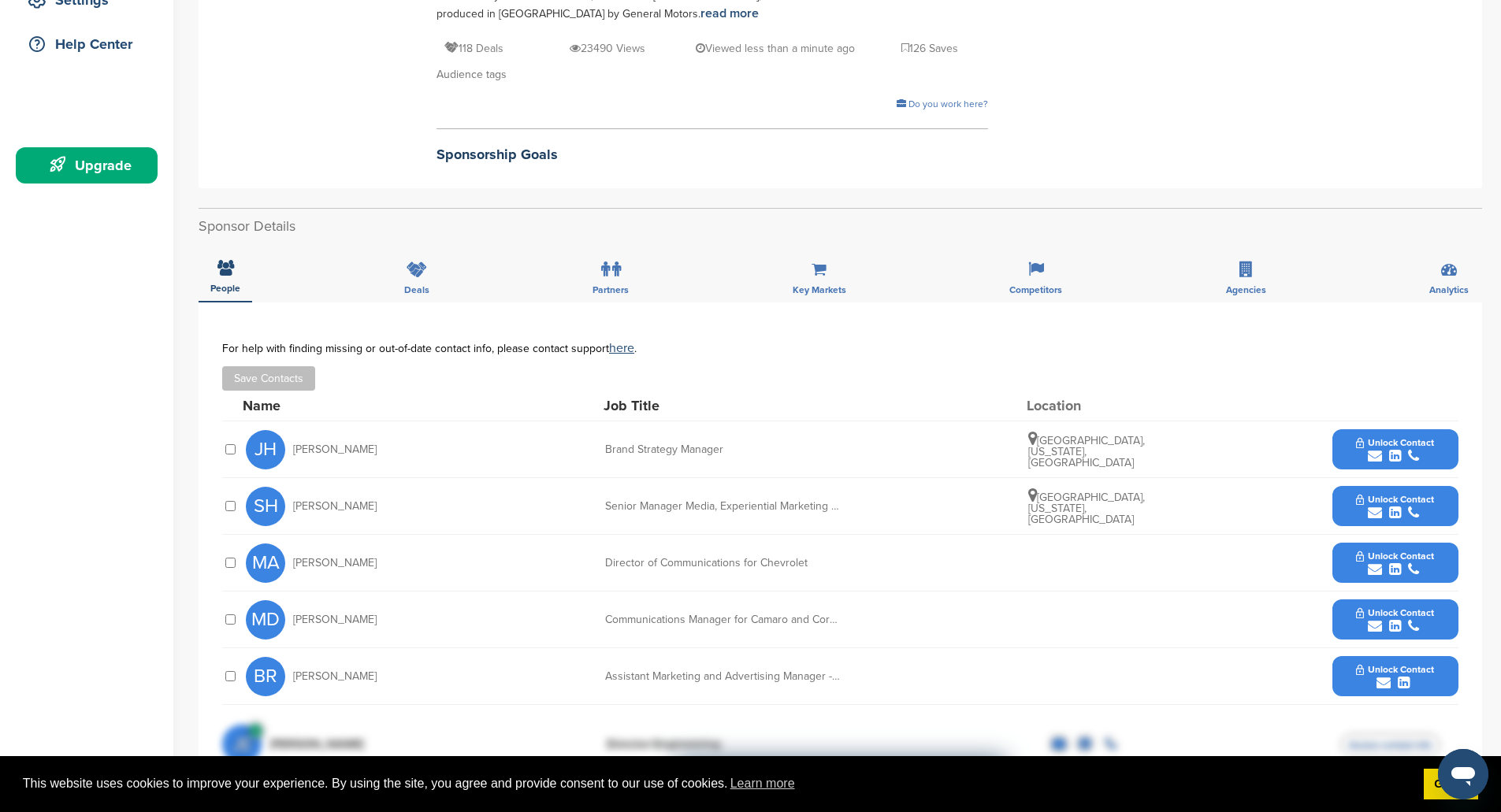
scroll to position [394, 0]
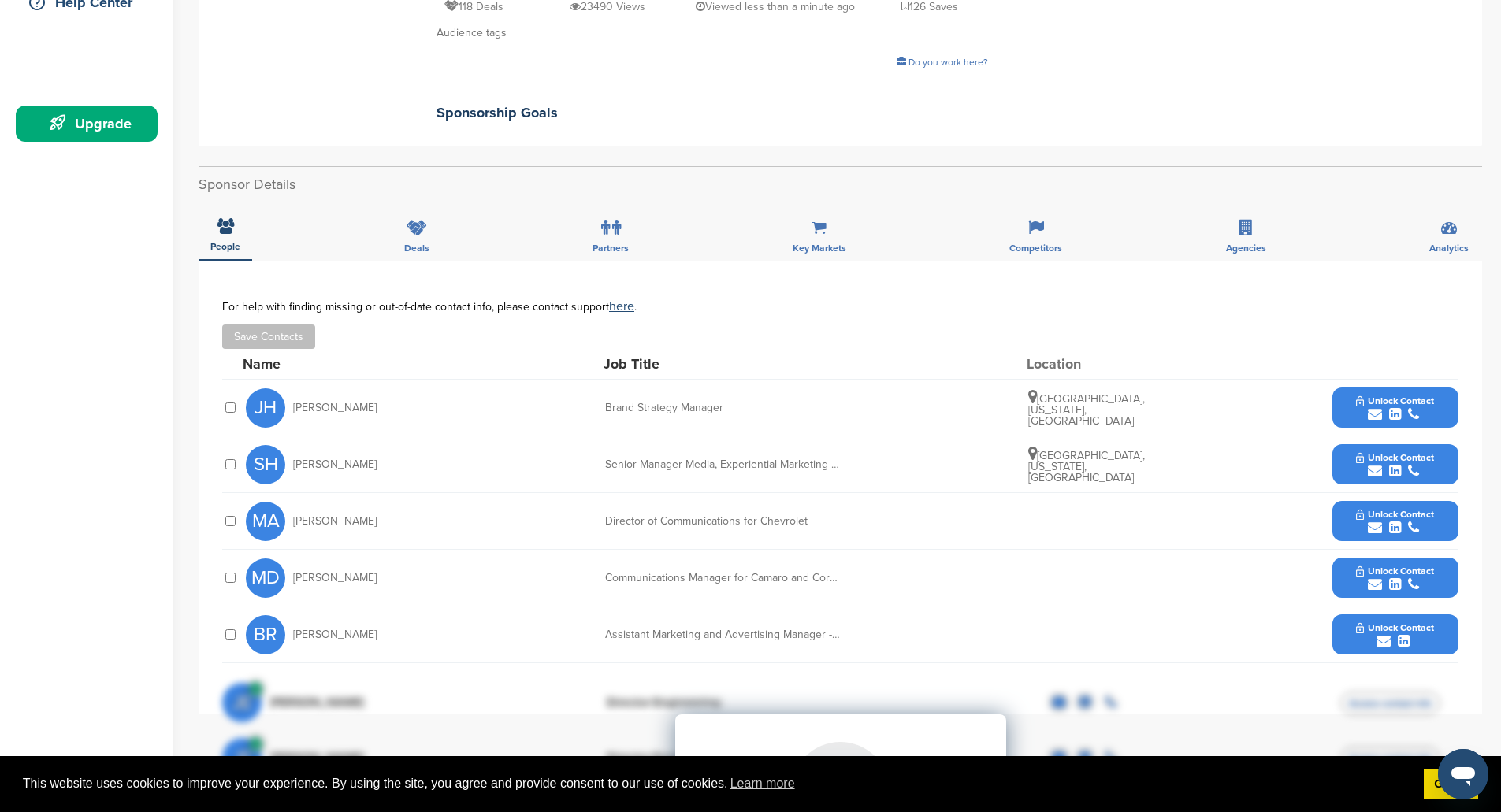
click at [1374, 471] on icon "submit" at bounding box center [1374, 470] width 14 height 14
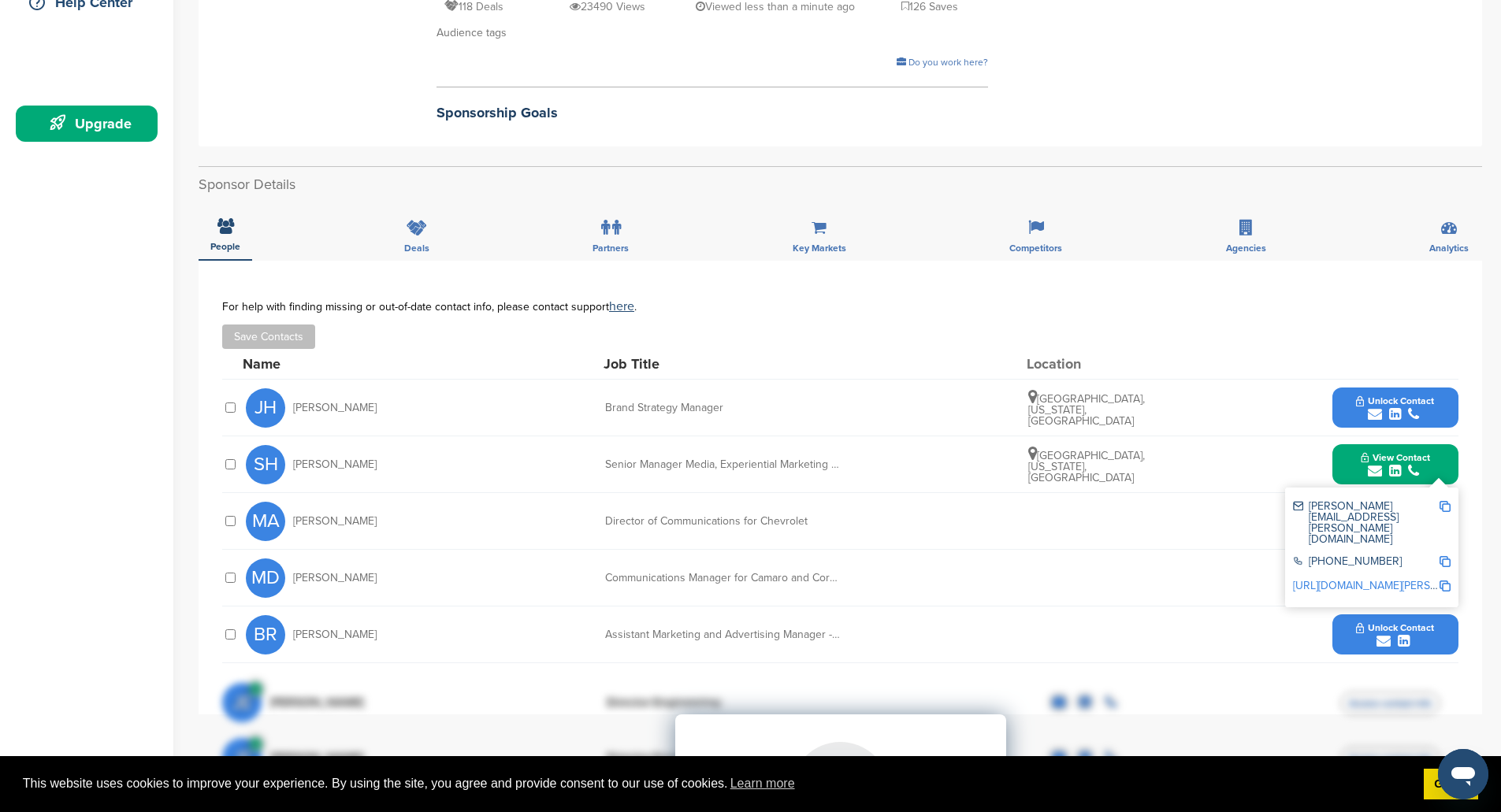
click at [1443, 506] on img at bounding box center [1444, 506] width 11 height 11
